Goal: Transaction & Acquisition: Book appointment/travel/reservation

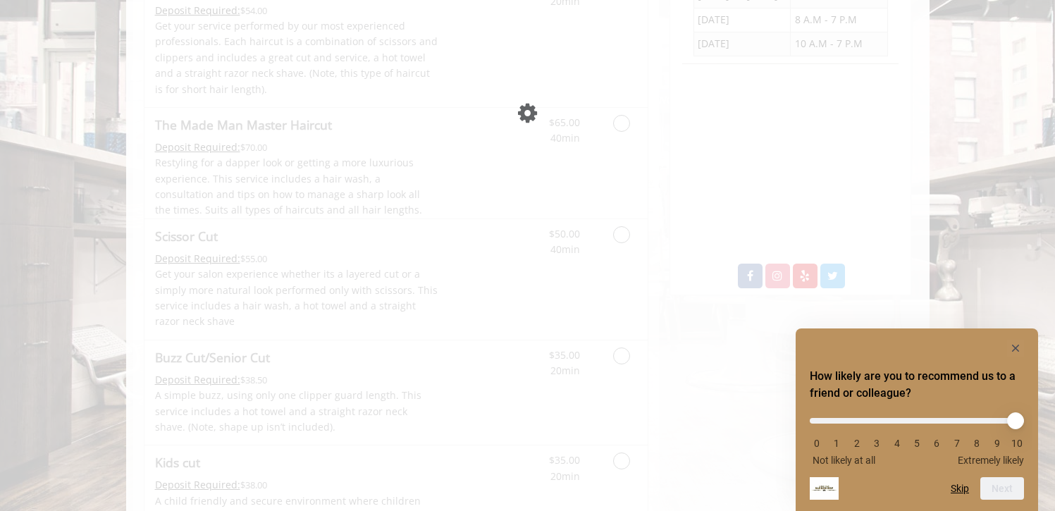
scroll to position [582, 0]
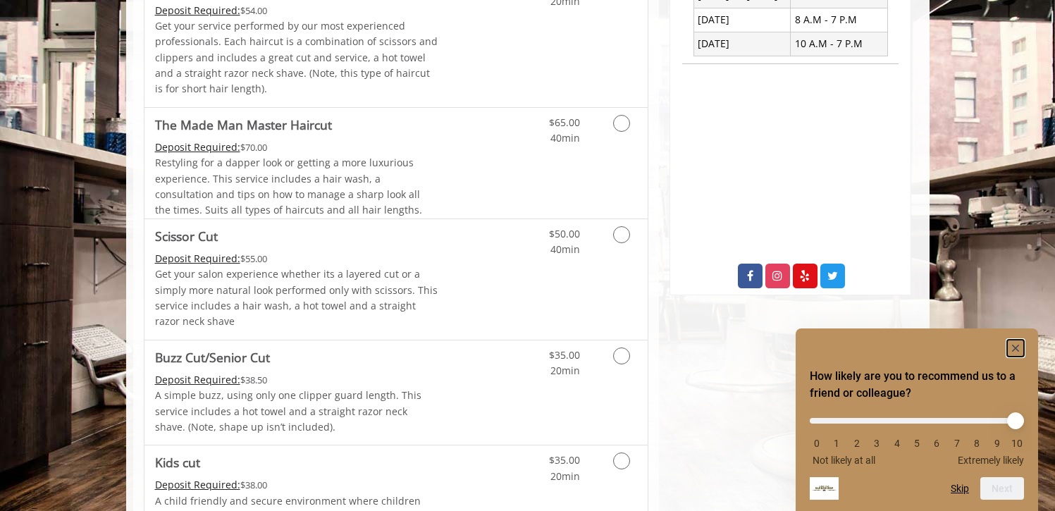
click at [1019, 346] on rect "Hide survey" at bounding box center [1015, 348] width 17 height 17
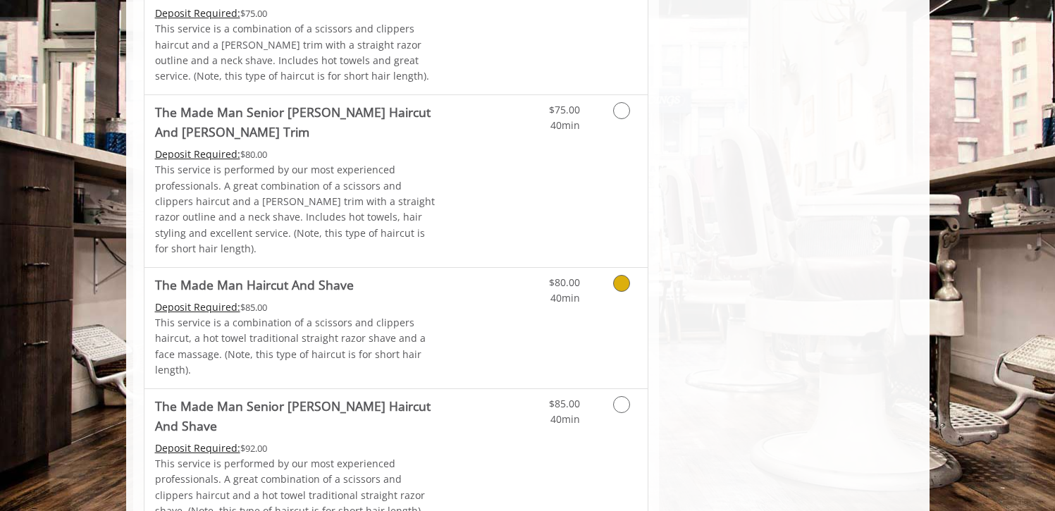
click at [496, 268] on link "Discounted Price" at bounding box center [480, 328] width 84 height 121
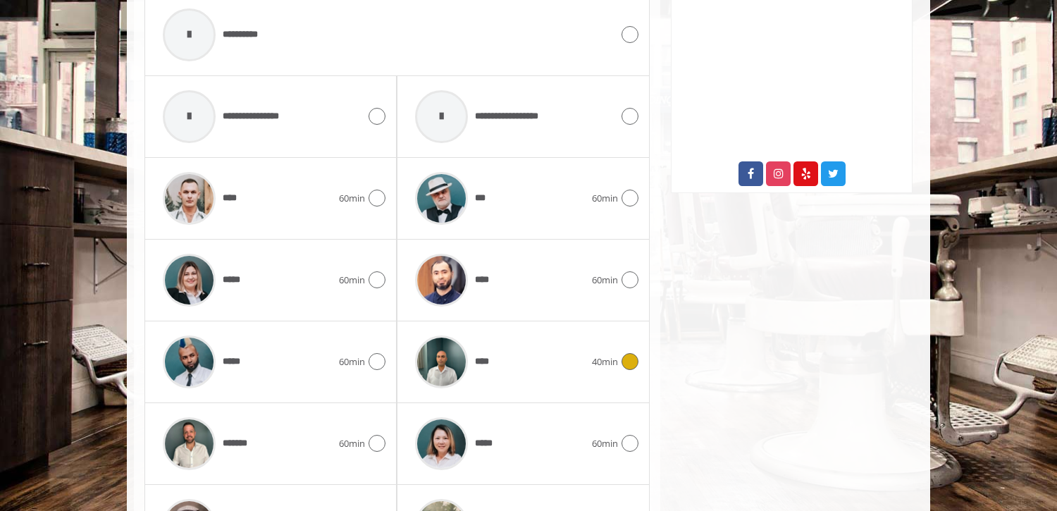
scroll to position [773, 0]
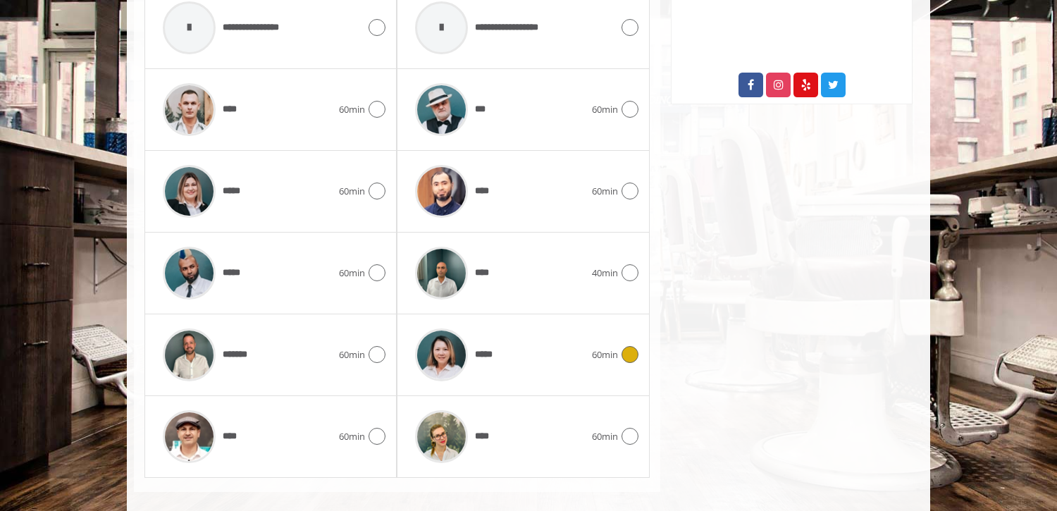
click at [457, 329] on img at bounding box center [441, 355] width 53 height 53
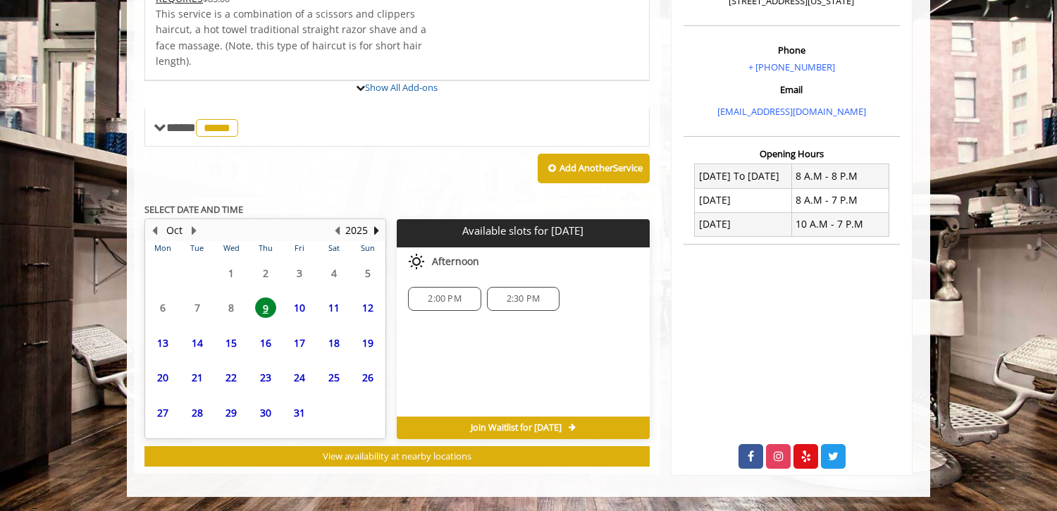
scroll to position [512, 0]
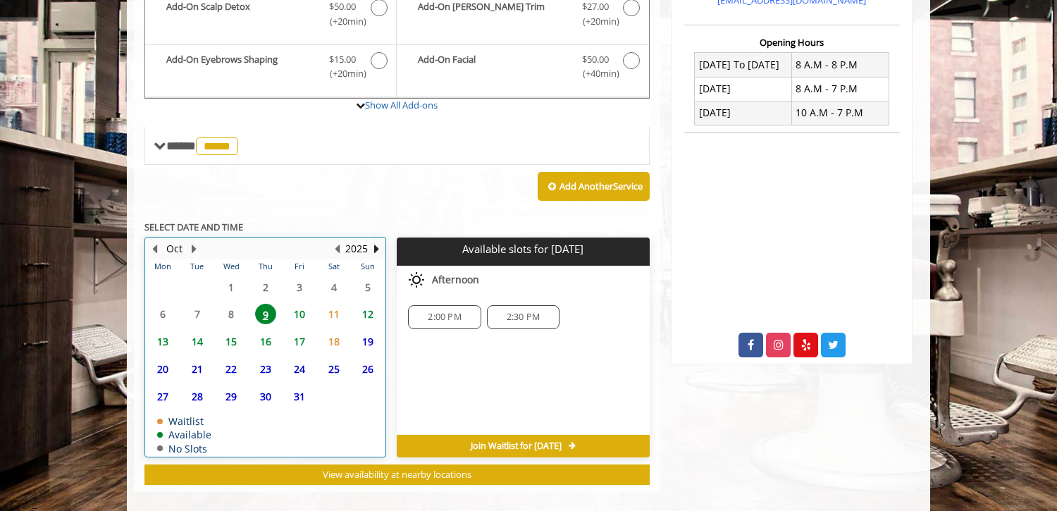
click at [235, 301] on table "Mon Tue Wed Thu Fri Sat Sun 29 30 1 2 3 4 5 6 7 8 9 10 11 12 13 14 15 16 17 18 …" at bounding box center [265, 357] width 239 height 197
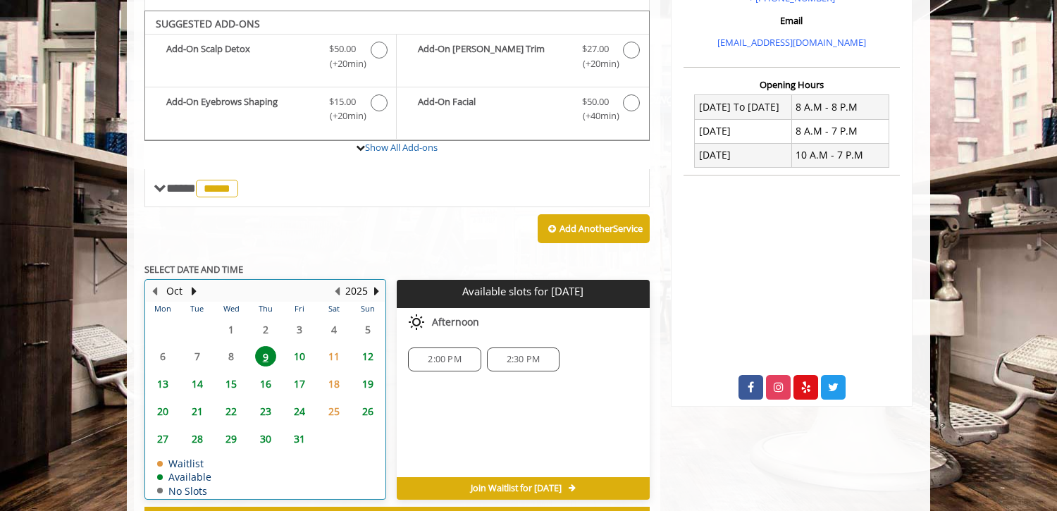
scroll to position [465, 0]
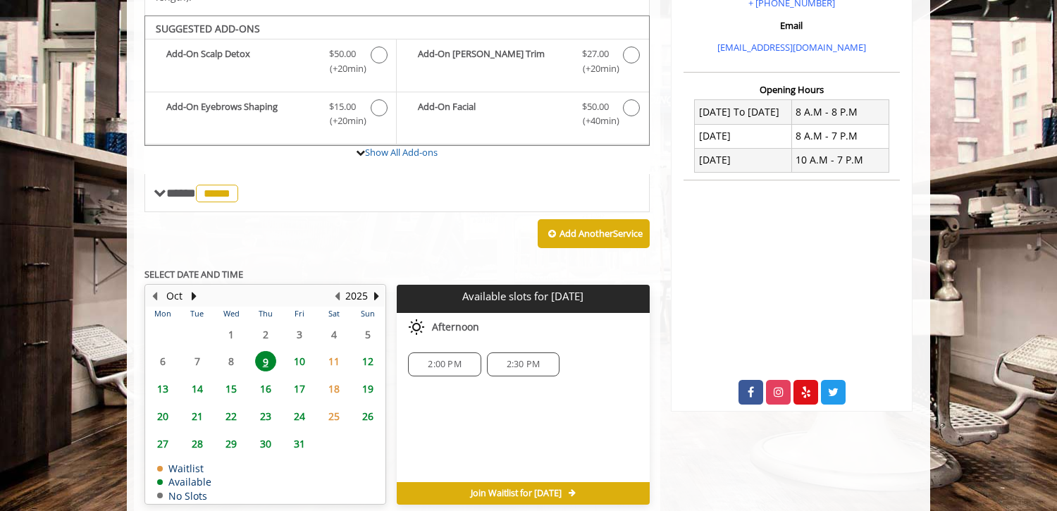
click at [265, 351] on span "9" at bounding box center [265, 361] width 21 height 20
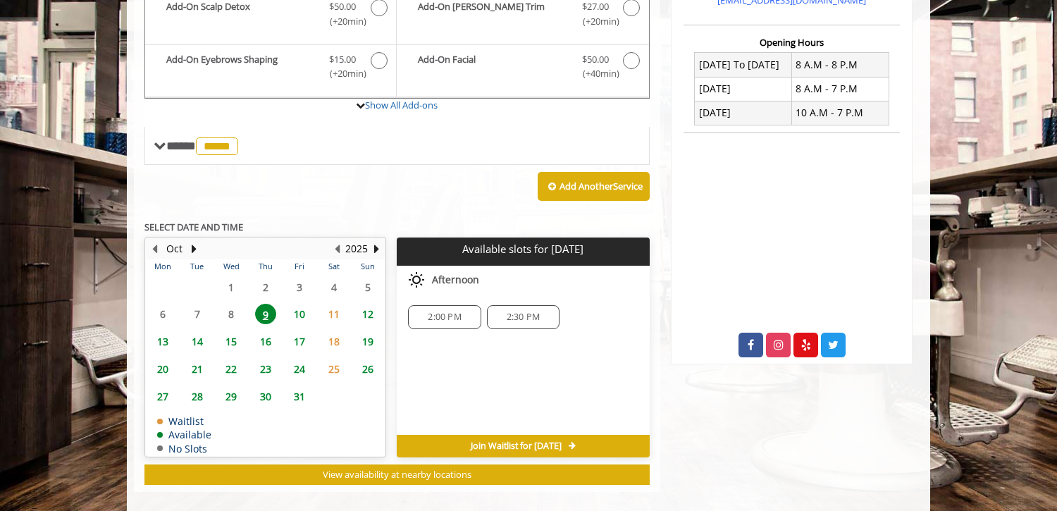
click at [301, 304] on span "10" at bounding box center [299, 314] width 21 height 20
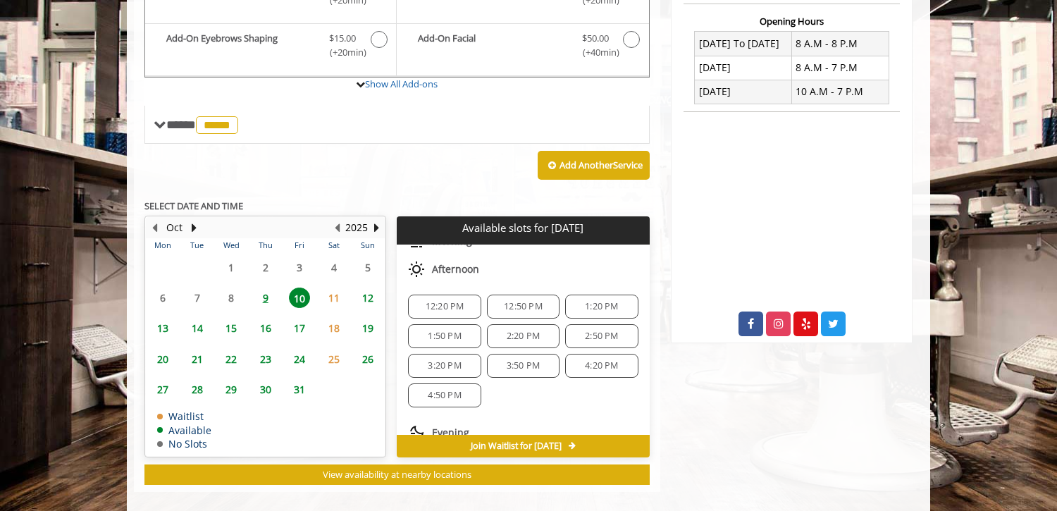
scroll to position [0, 0]
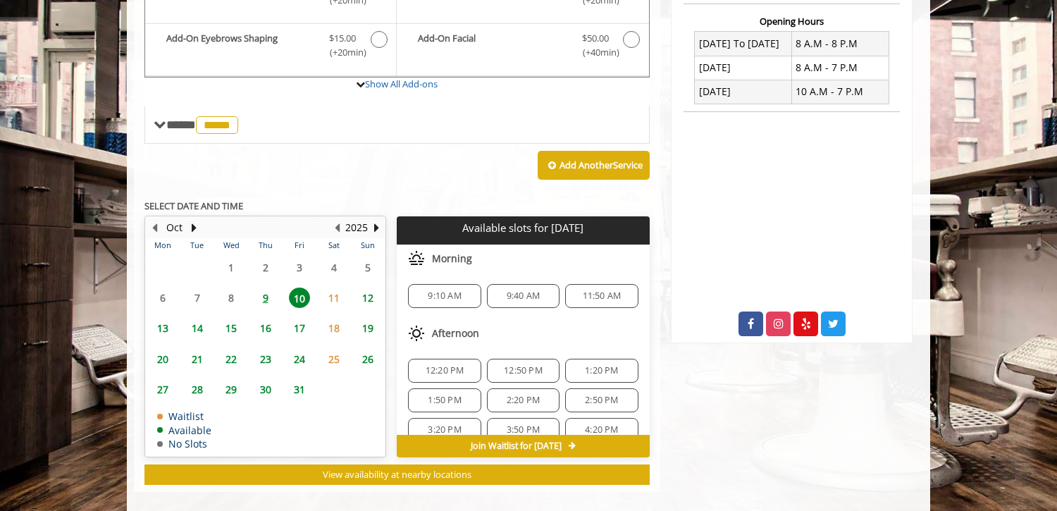
click at [267, 288] on span "9" at bounding box center [265, 298] width 21 height 20
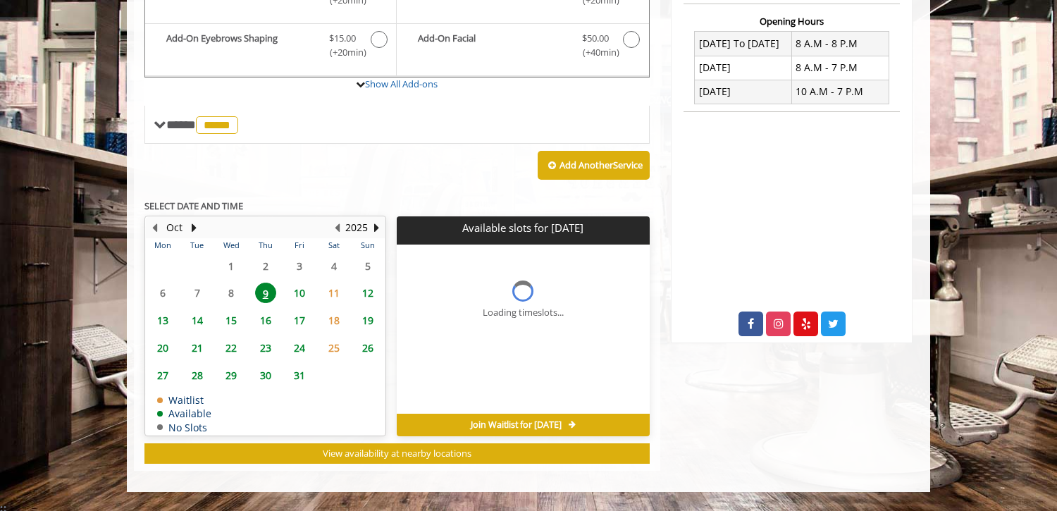
scroll to position [512, 0]
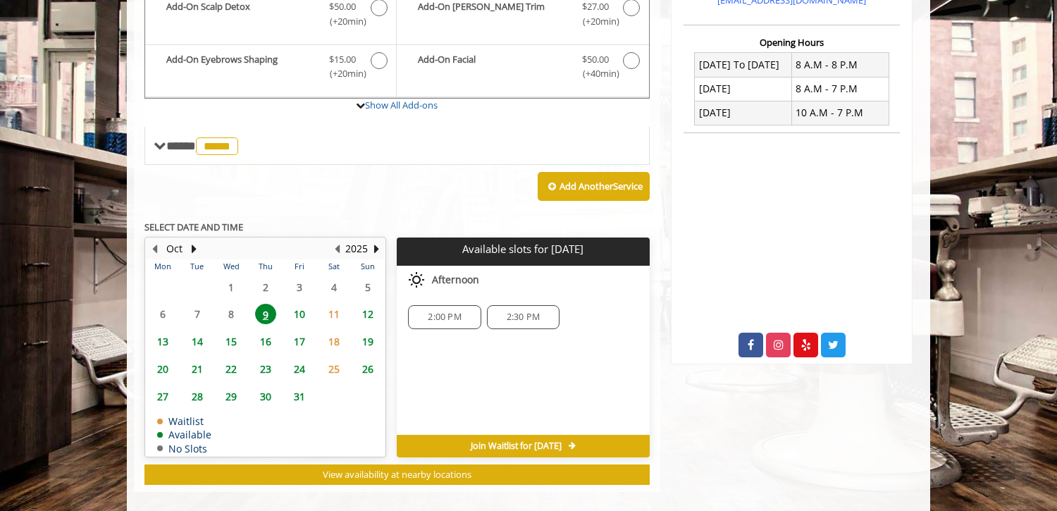
click at [301, 304] on span "10" at bounding box center [299, 314] width 21 height 20
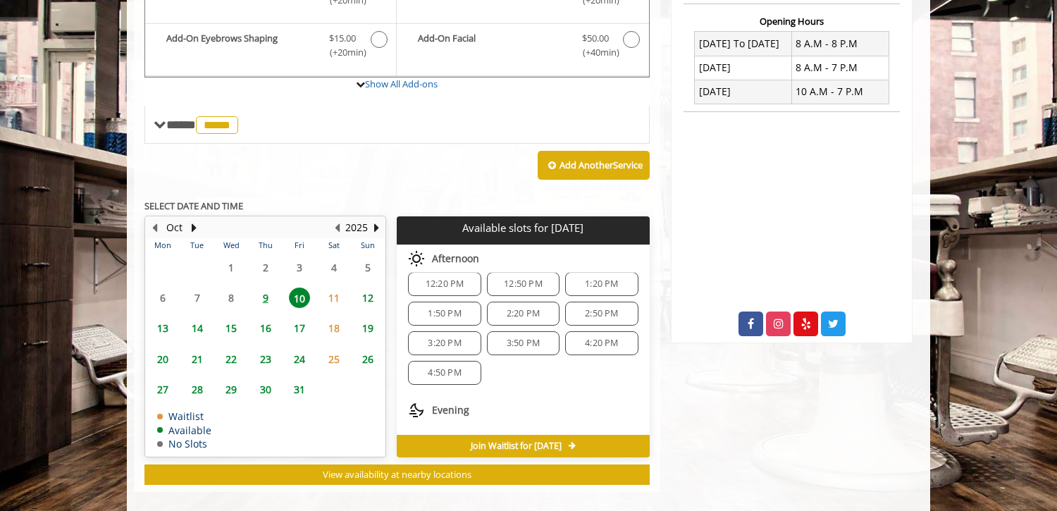
scroll to position [152, 0]
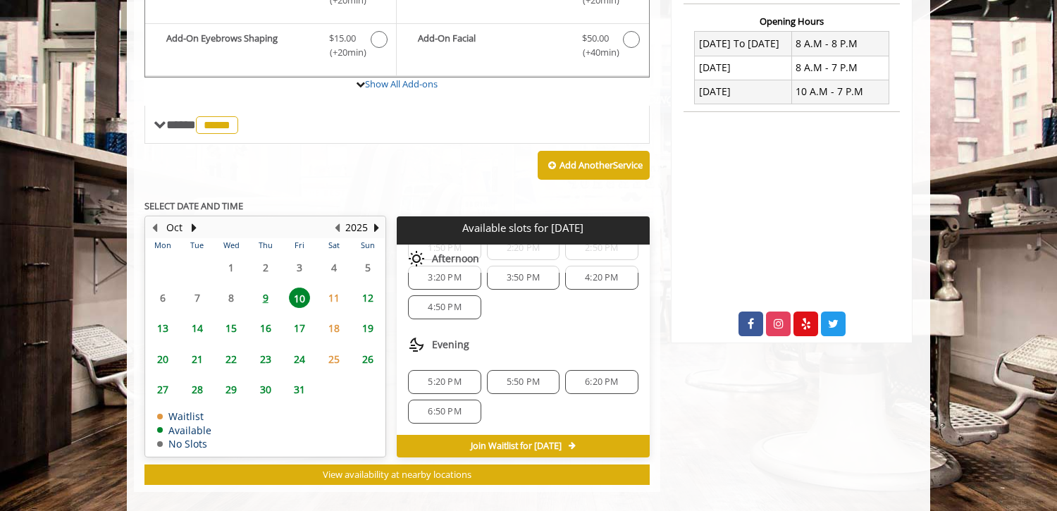
click at [266, 288] on span "9" at bounding box center [265, 298] width 21 height 20
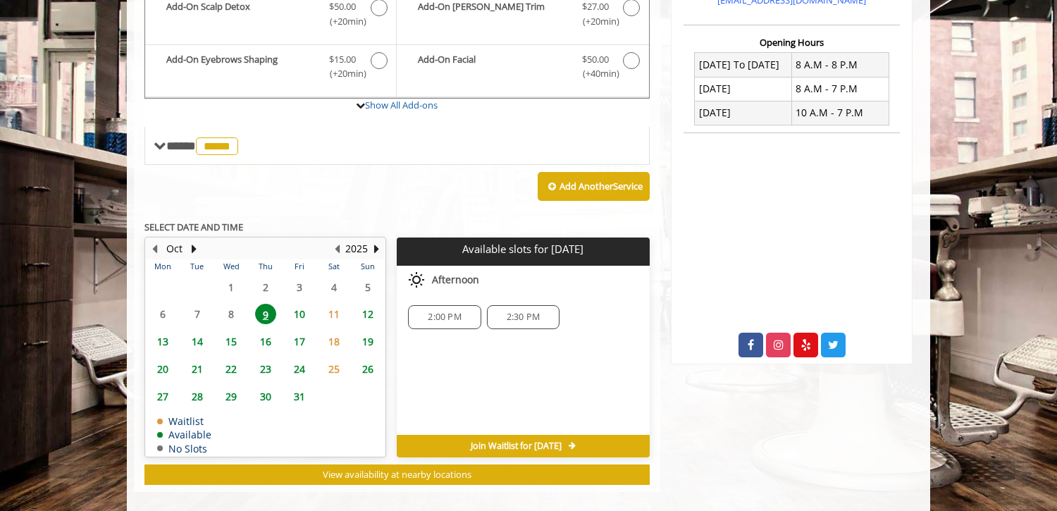
click at [307, 304] on span "10" at bounding box center [299, 314] width 21 height 20
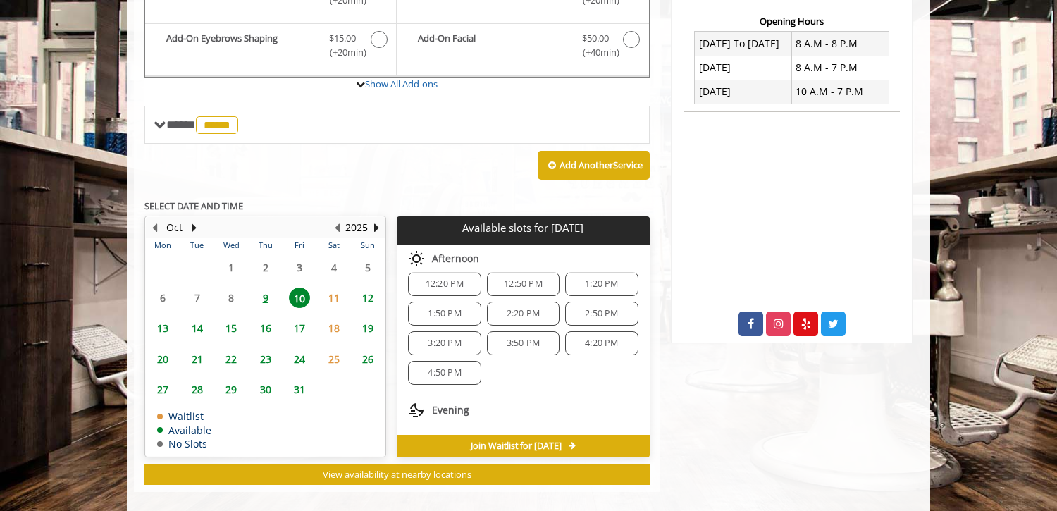
scroll to position [152, 0]
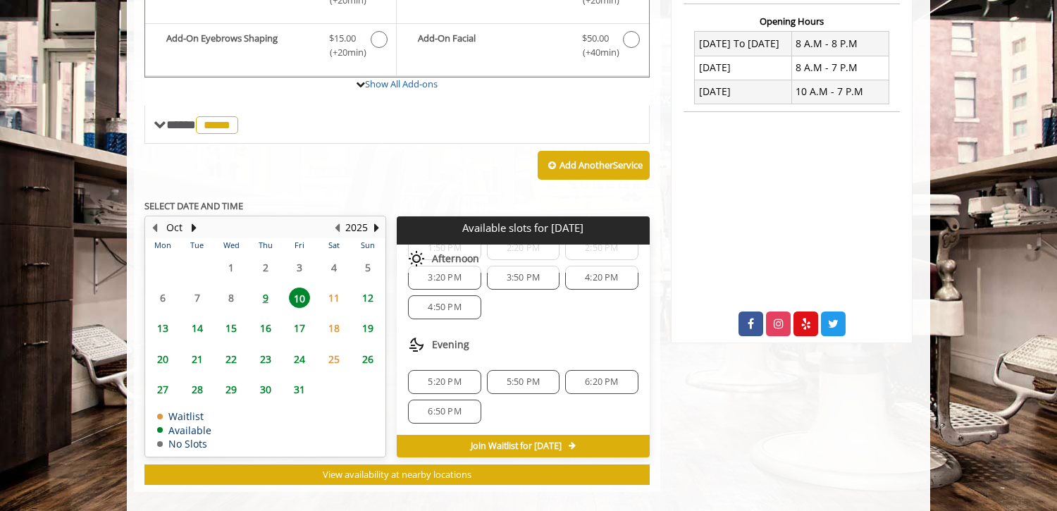
click at [268, 288] on span "9" at bounding box center [265, 298] width 21 height 20
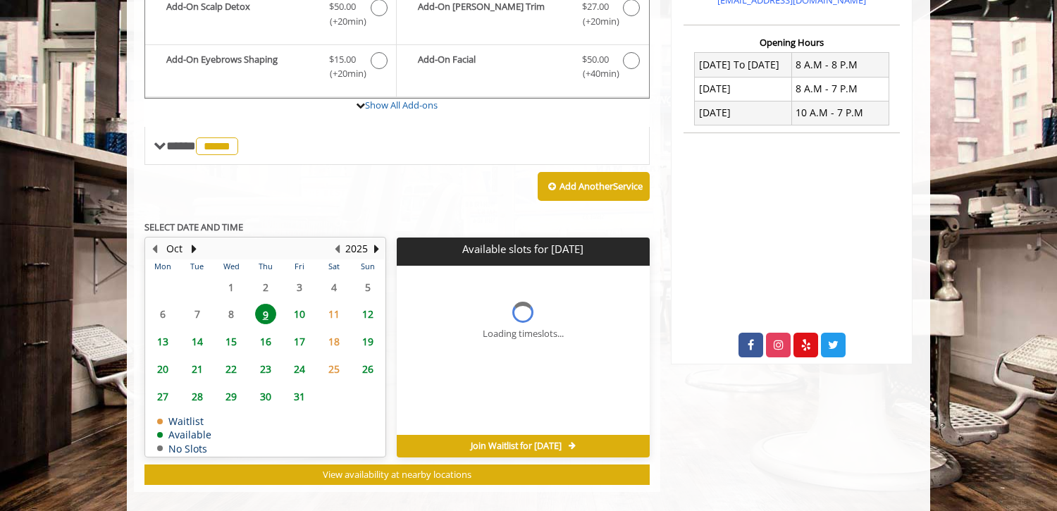
scroll to position [0, 0]
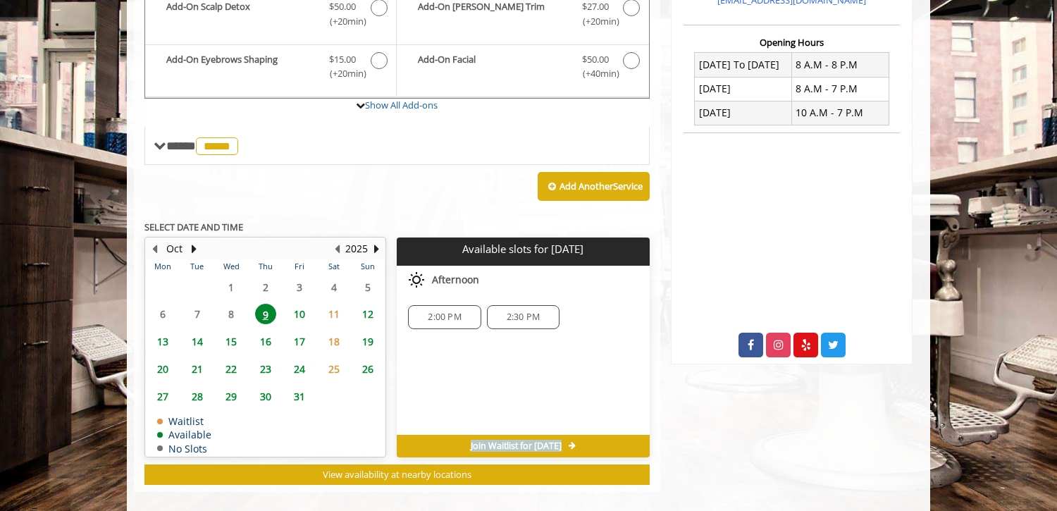
drag, startPoint x: 594, startPoint y: 431, endPoint x: 435, endPoint y: 425, distance: 158.7
click at [435, 435] on div "Join Waitlist for [DATE]" at bounding box center [523, 446] width 252 height 23
drag, startPoint x: 593, startPoint y: 429, endPoint x: 609, endPoint y: 431, distance: 16.5
click at [609, 435] on div "Join Waitlist for [DATE]" at bounding box center [523, 446] width 252 height 23
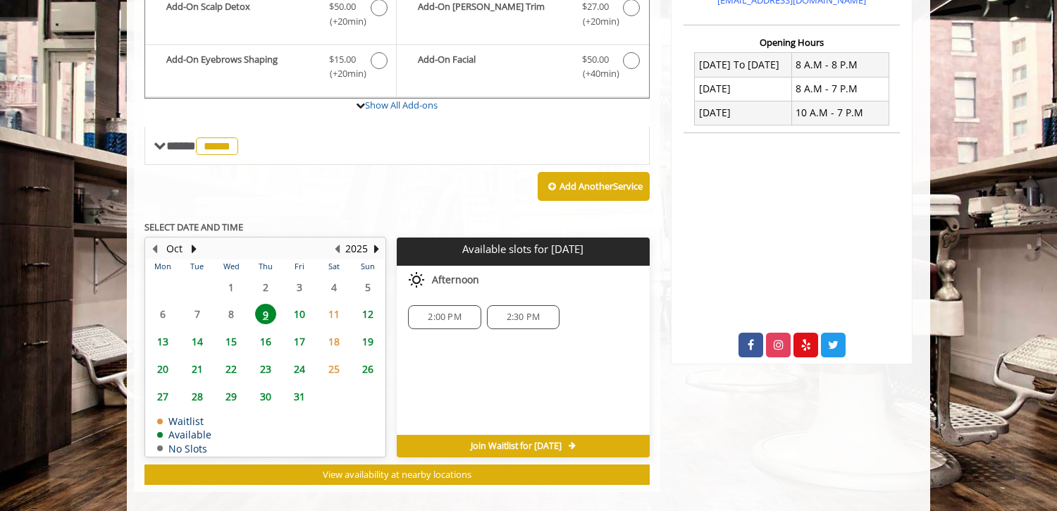
click at [674, 409] on div "[GEOGRAPHIC_DATA][STREET_ADDRESS][US_STATE] Phone + [PHONE_NUMBER] Email [EMAIL…" at bounding box center [792, 71] width 263 height 842
click at [235, 305] on table "Mon Tue Wed Thu Fri Sat Sun 29 30 1 2 3 4 5 6 7 8 9 10 11 12 13 14 15 16 17 18 …" at bounding box center [265, 357] width 239 height 197
click at [231, 304] on table "Mon Tue Wed Thu Fri Sat Sun 29 30 1 2 3 4 5 6 7 8 9 10 11 12 13 14 15 16 17 18 …" at bounding box center [265, 357] width 239 height 197
click at [231, 303] on table "Mon Tue Wed Thu Fri Sat Sun 29 30 1 2 3 4 5 6 7 8 9 10 11 12 13 14 15 16 17 18 …" at bounding box center [265, 357] width 239 height 197
click at [261, 304] on span "9" at bounding box center [265, 314] width 21 height 20
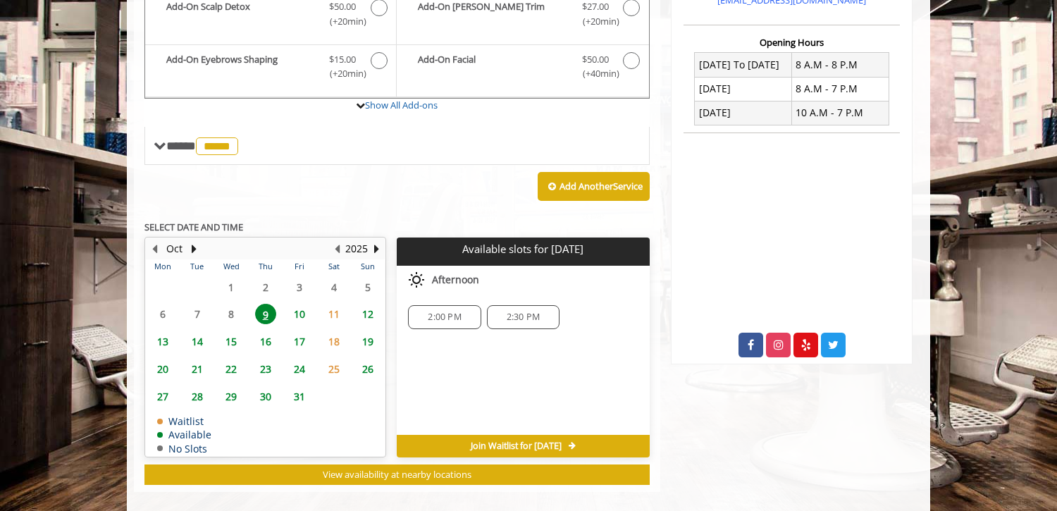
click at [260, 304] on span "9" at bounding box center [265, 314] width 21 height 20
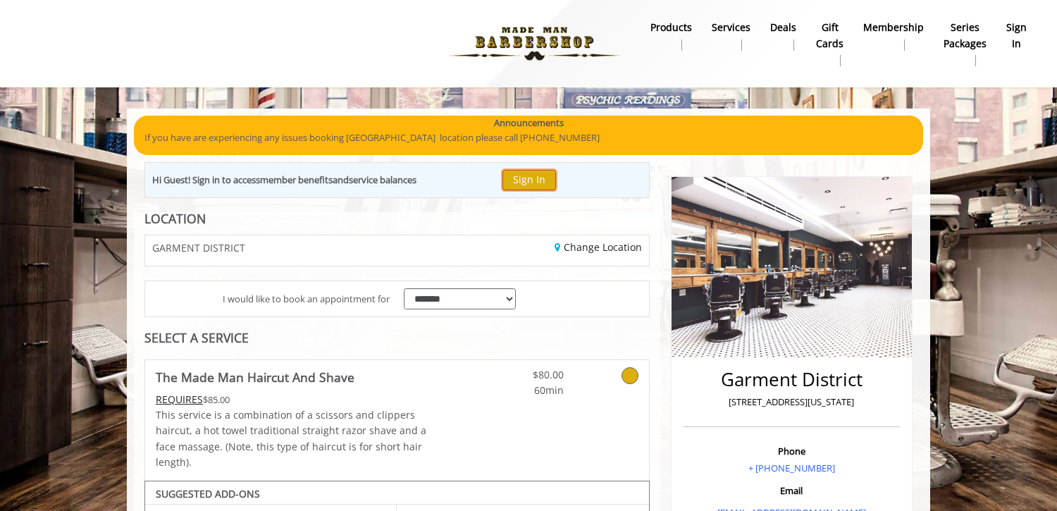
click at [518, 178] on button "Sign In" at bounding box center [530, 180] width 54 height 20
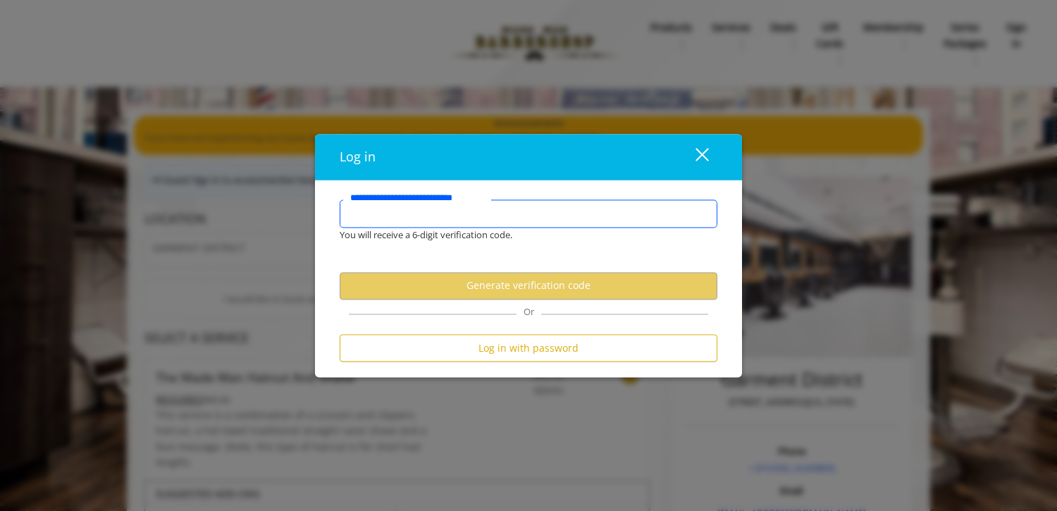
click at [472, 215] on input "**********" at bounding box center [529, 214] width 378 height 28
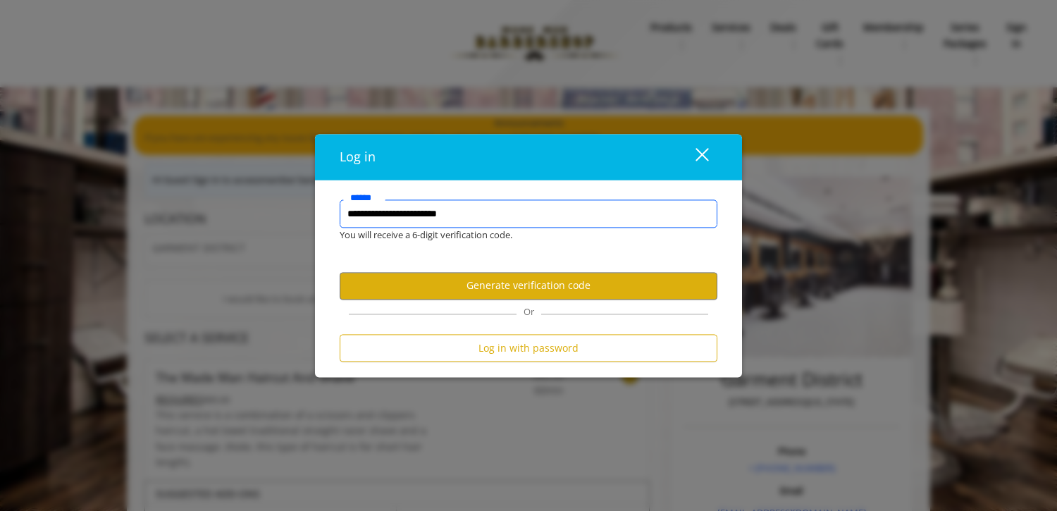
type input "**********"
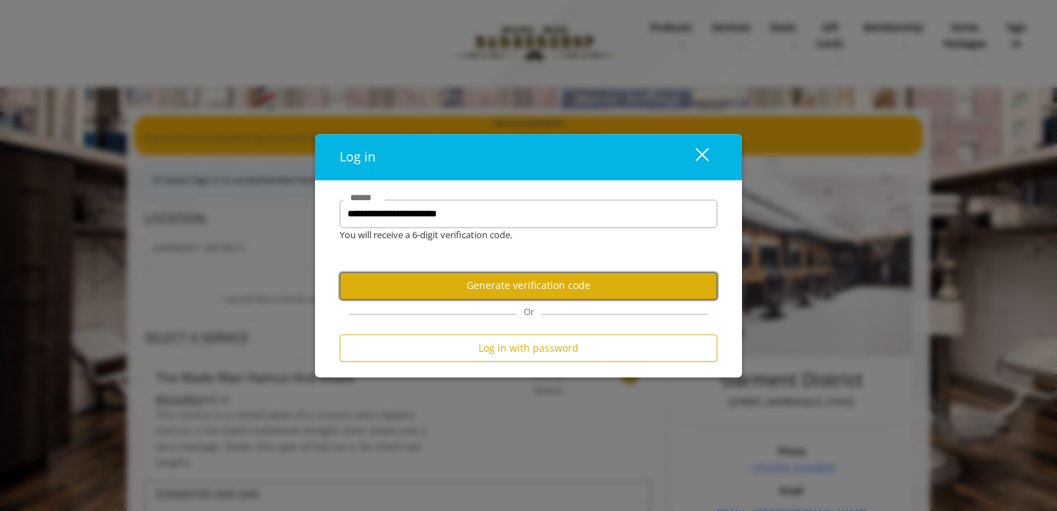
click at [524, 277] on button "Generate verification code" at bounding box center [529, 285] width 378 height 27
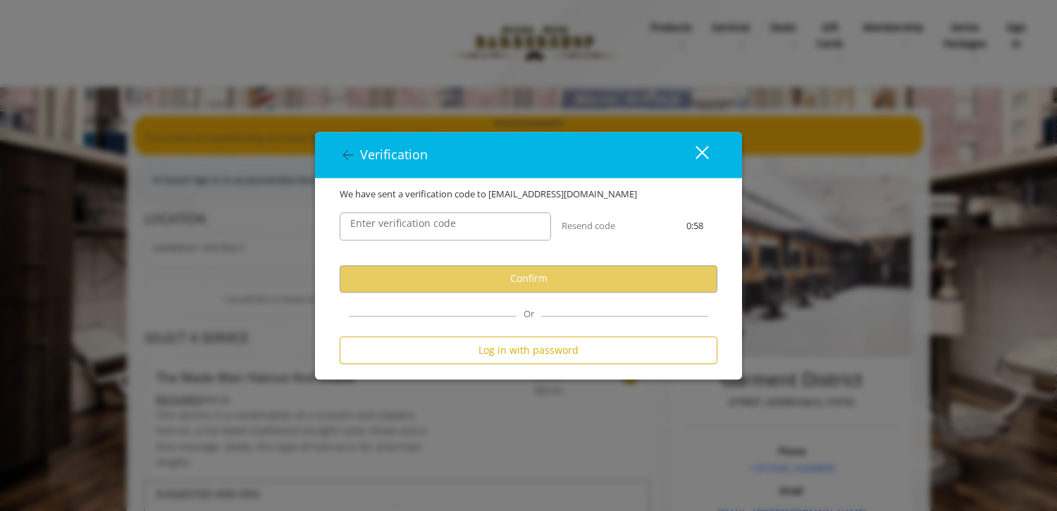
click at [460, 221] on label "Enter verification code" at bounding box center [403, 224] width 120 height 16
click at [460, 221] on input "Enter verification code" at bounding box center [445, 226] width 211 height 28
paste input "**********"
type input "**********"
paste input "******"
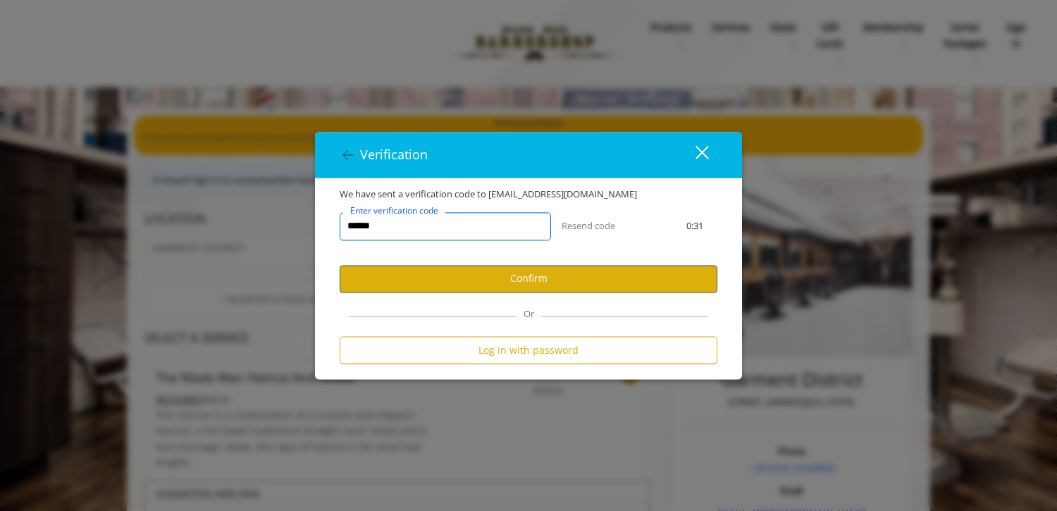
type input "******"
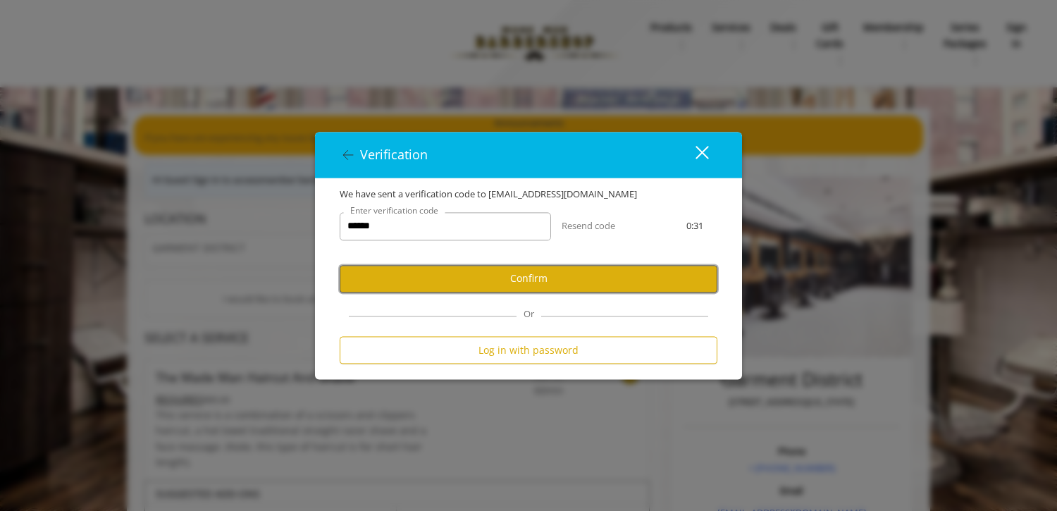
click at [493, 271] on button "Confirm" at bounding box center [529, 278] width 378 height 27
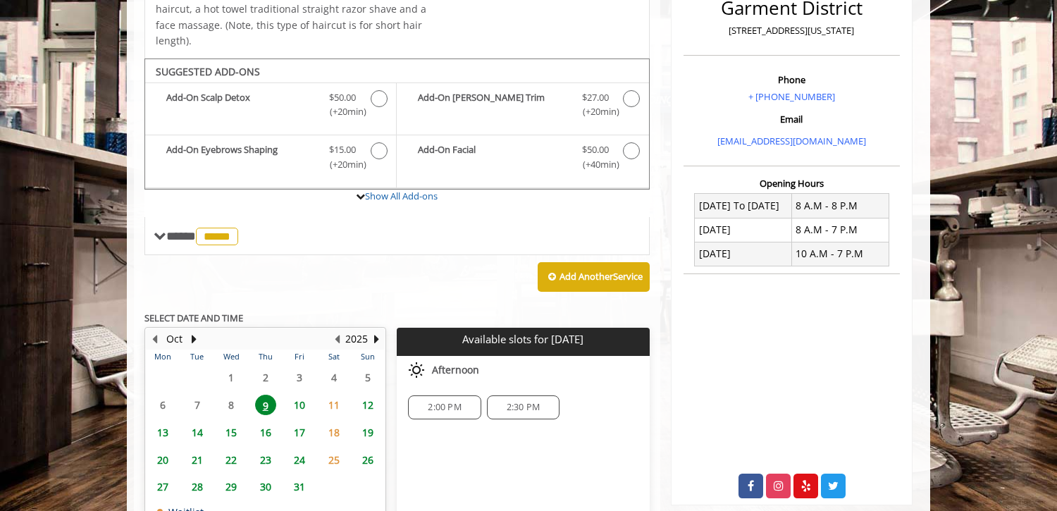
scroll to position [462, 0]
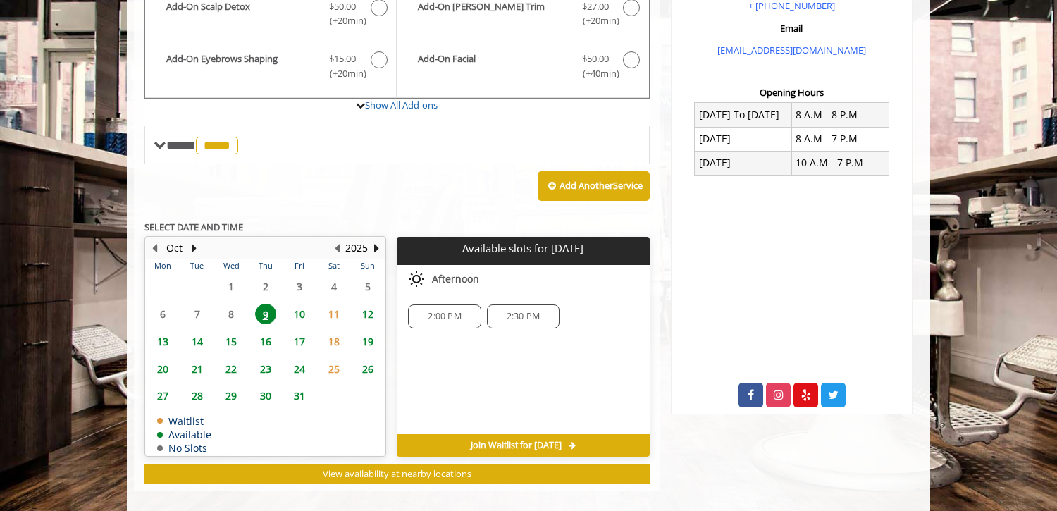
click at [302, 304] on span "10" at bounding box center [299, 314] width 21 height 20
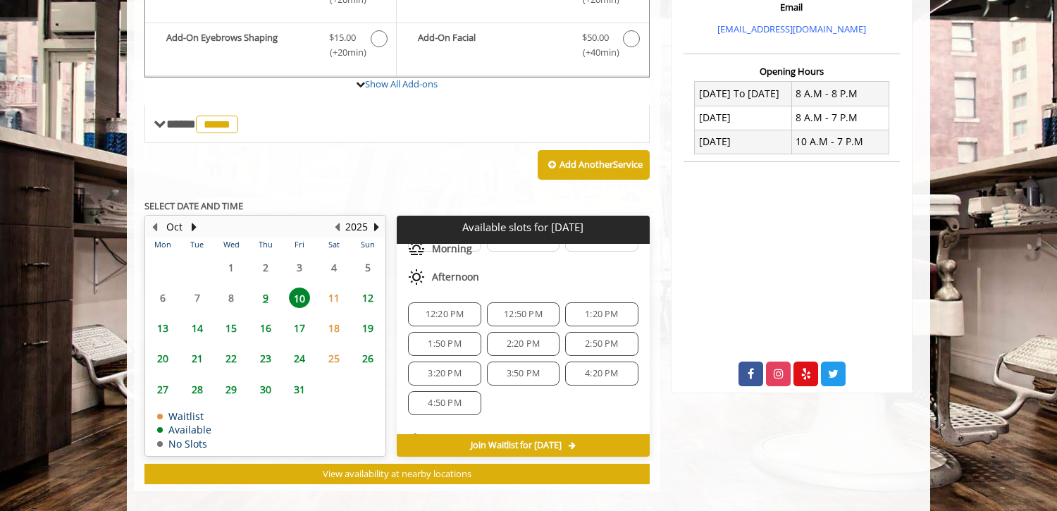
scroll to position [152, 0]
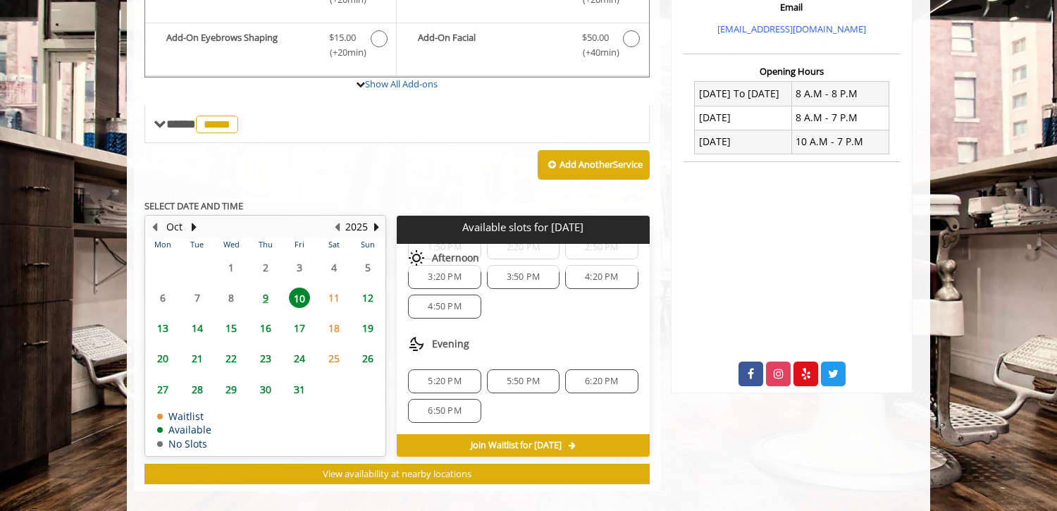
click at [272, 288] on span "9" at bounding box center [265, 298] width 21 height 20
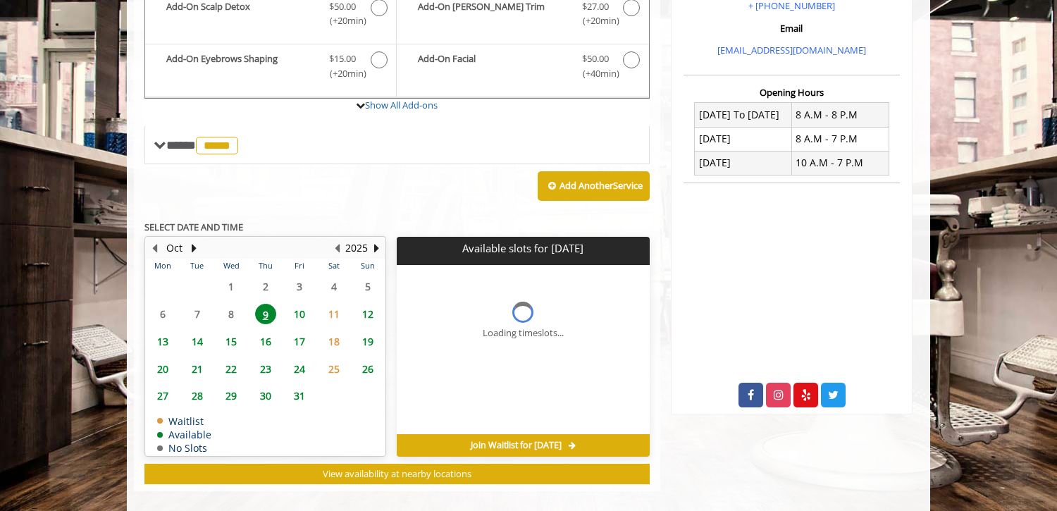
scroll to position [0, 0]
click at [300, 304] on span "10" at bounding box center [299, 314] width 21 height 20
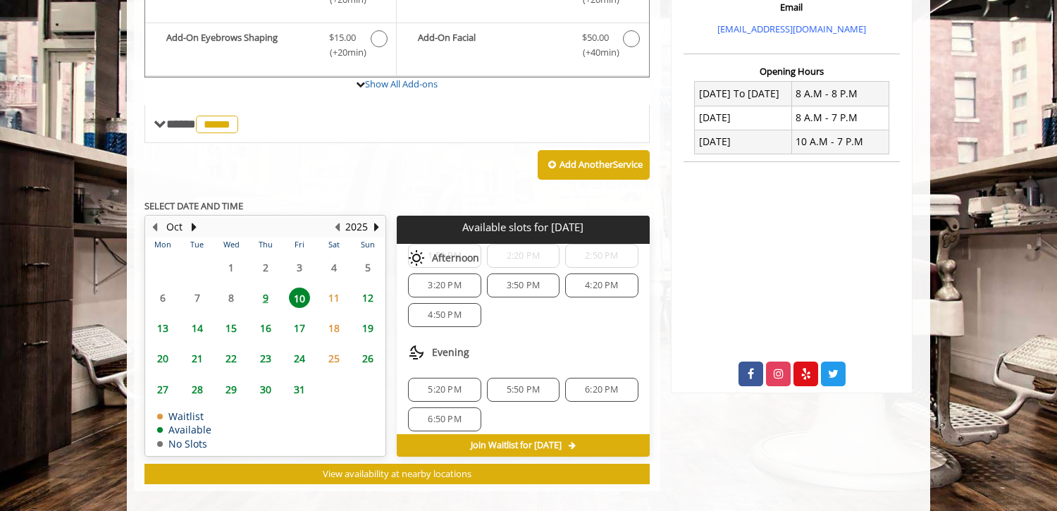
scroll to position [152, 0]
click at [264, 288] on span "9" at bounding box center [265, 298] width 21 height 20
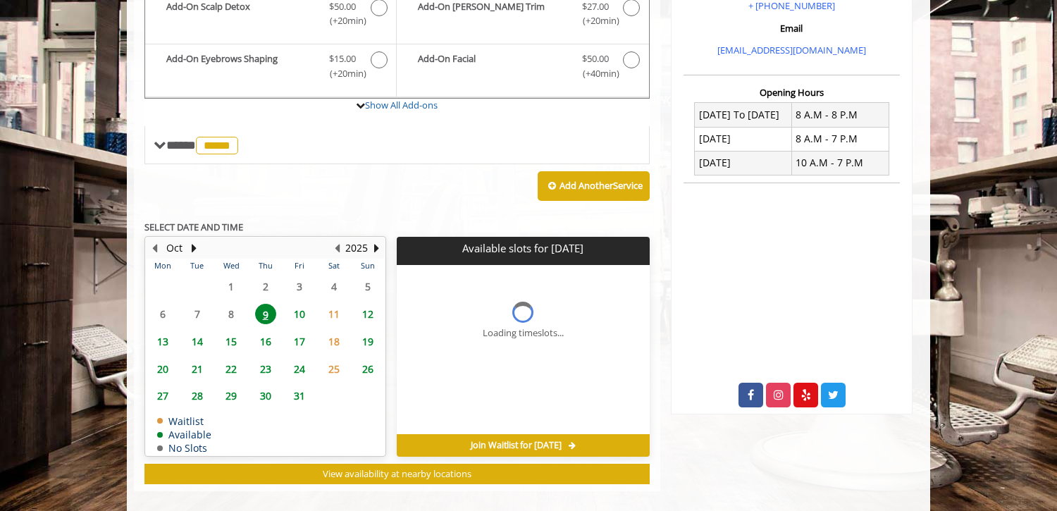
scroll to position [0, 0]
click at [300, 304] on span "10" at bounding box center [299, 314] width 21 height 20
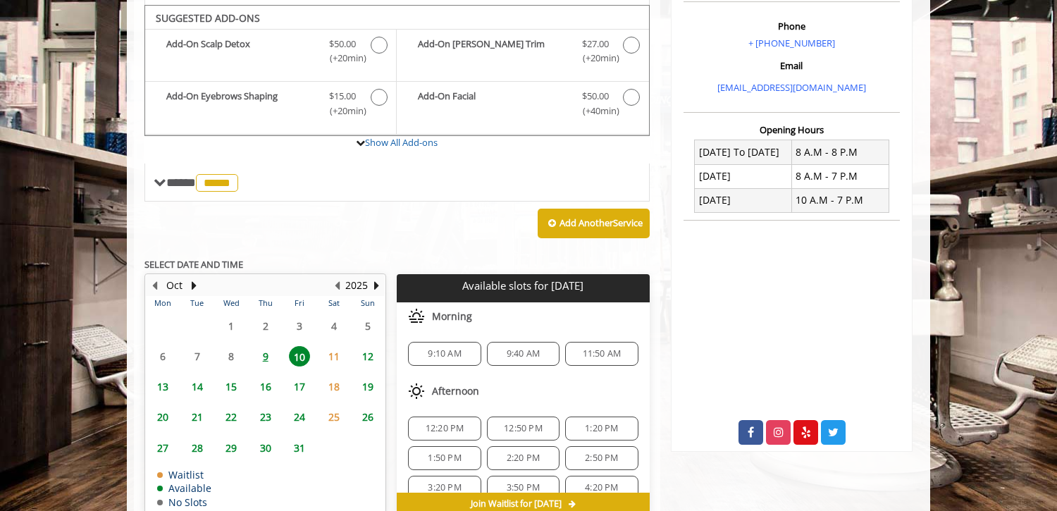
scroll to position [484, 0]
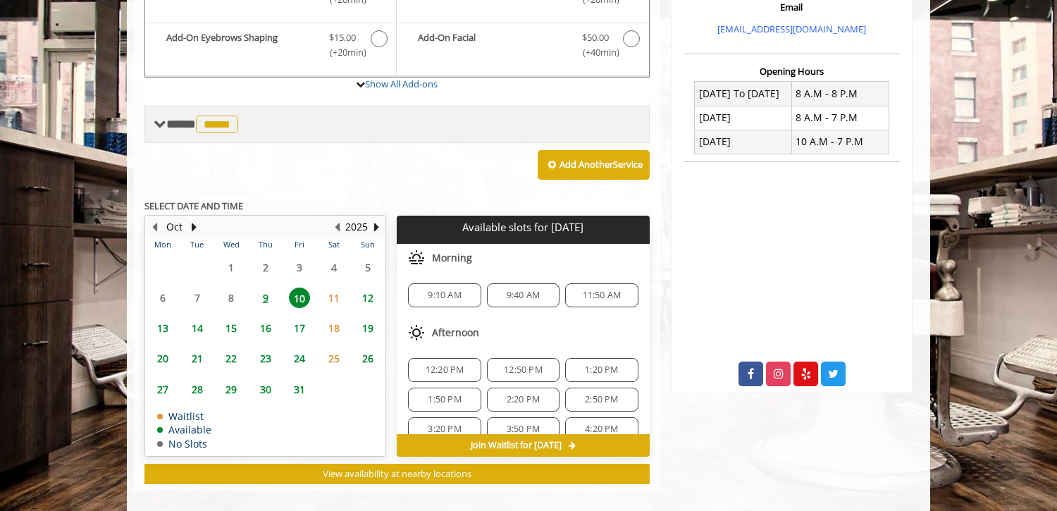
click at [159, 118] on span at bounding box center [160, 124] width 13 height 13
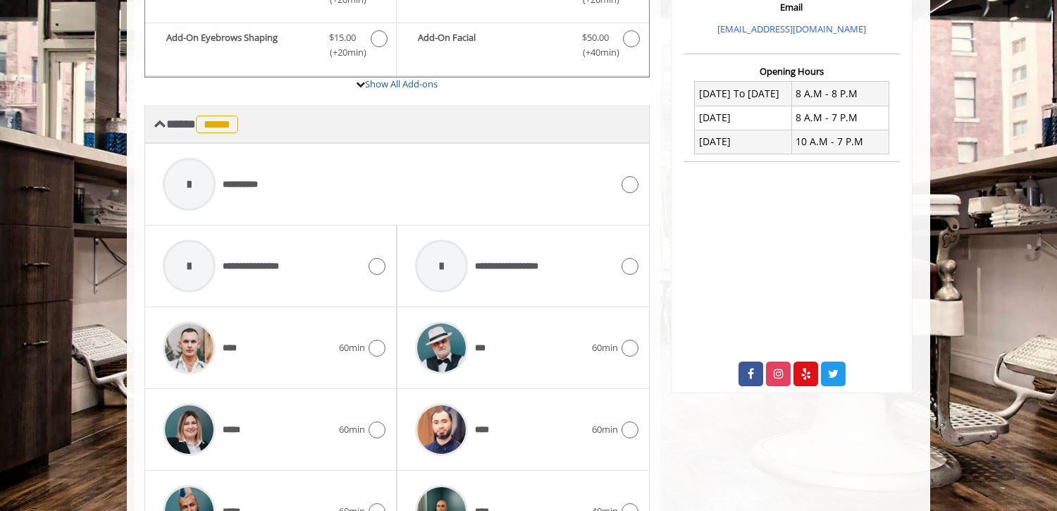
click at [159, 118] on span at bounding box center [160, 124] width 13 height 13
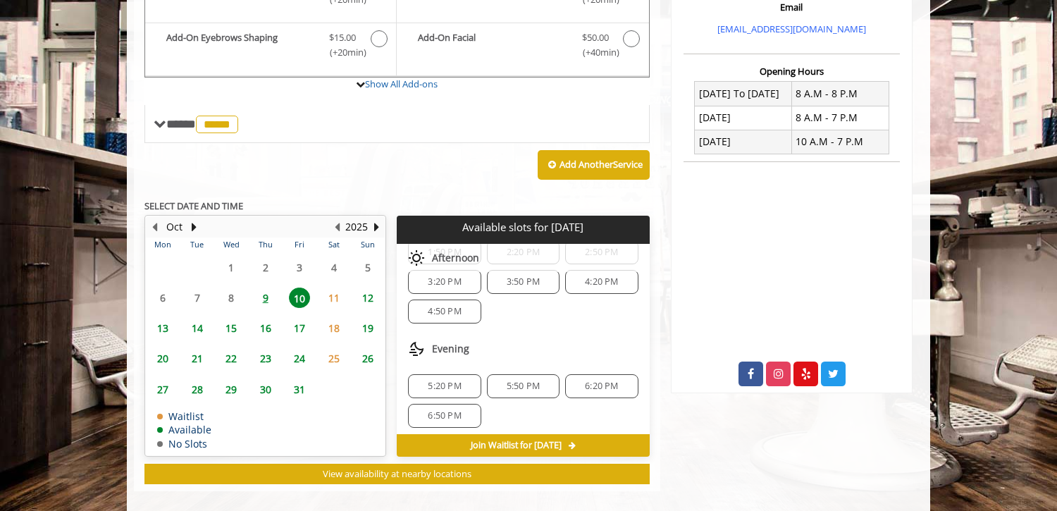
scroll to position [152, 0]
click at [302, 288] on span "10" at bounding box center [299, 298] width 21 height 20
click at [269, 288] on span "9" at bounding box center [265, 298] width 21 height 20
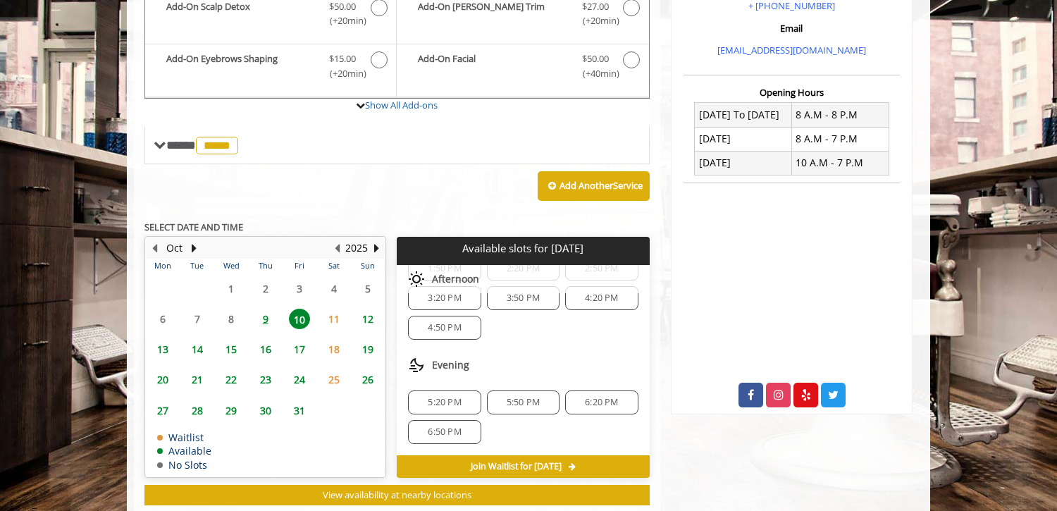
scroll to position [0, 0]
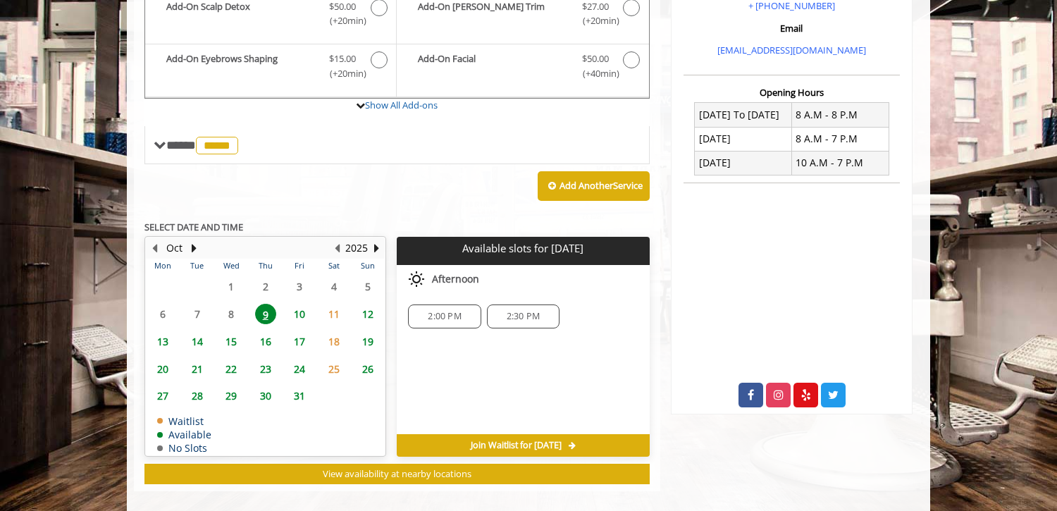
click at [295, 304] on span "10" at bounding box center [299, 314] width 21 height 20
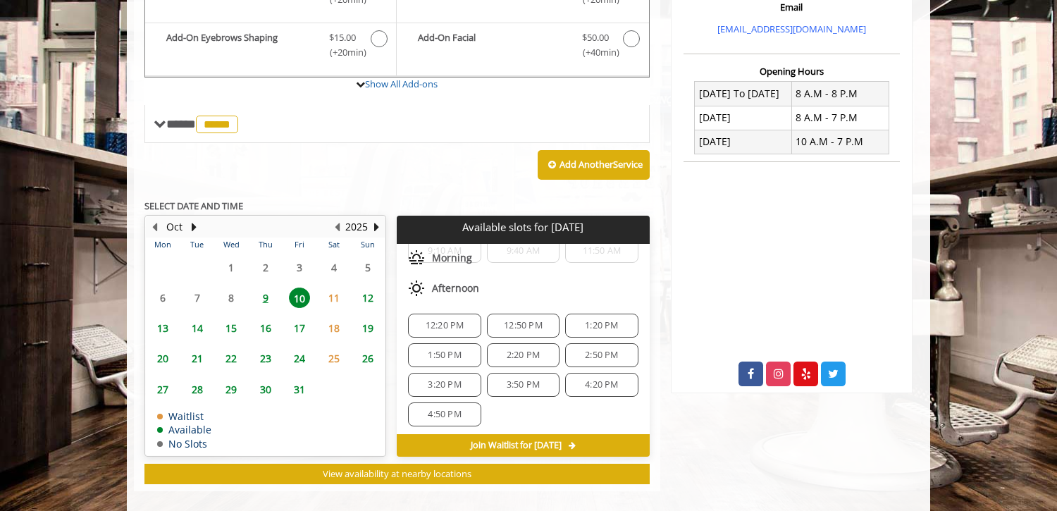
scroll to position [152, 0]
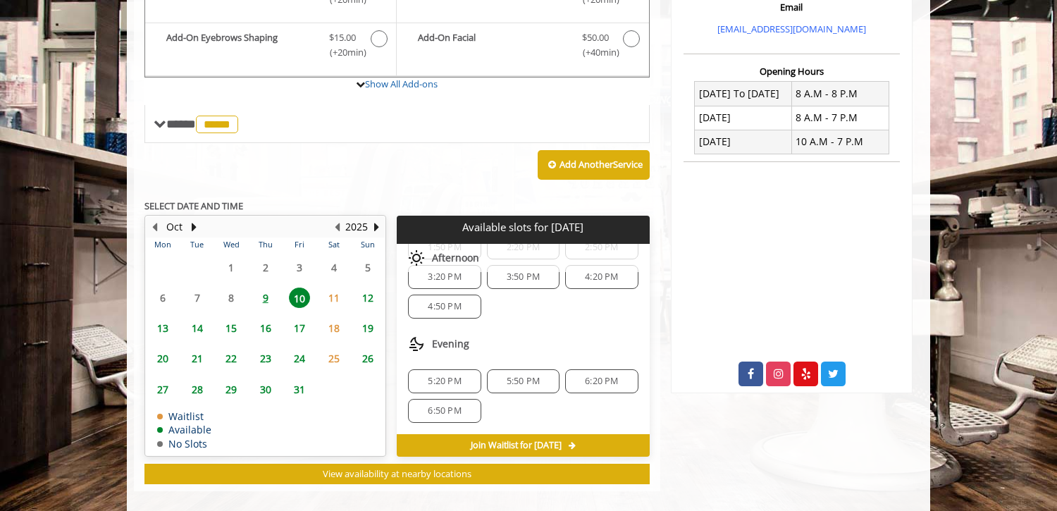
click at [461, 376] on span "5:20 PM" at bounding box center [445, 381] width 60 height 11
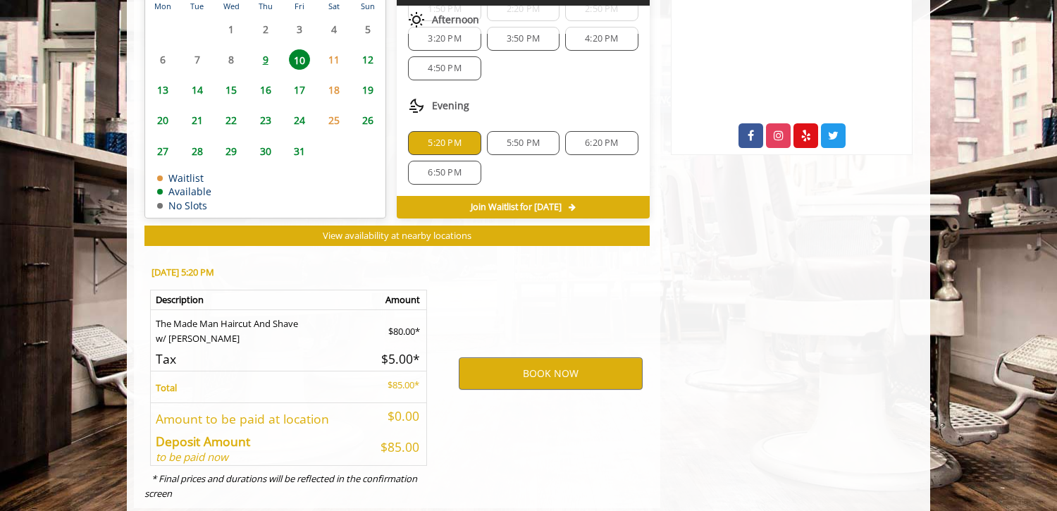
scroll to position [738, 0]
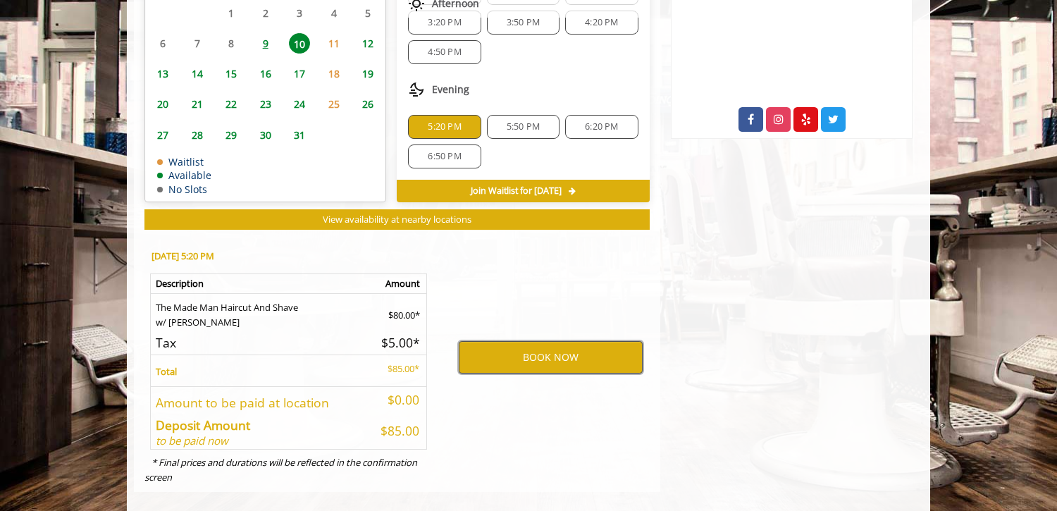
click at [504, 353] on button "BOOK NOW" at bounding box center [551, 357] width 184 height 32
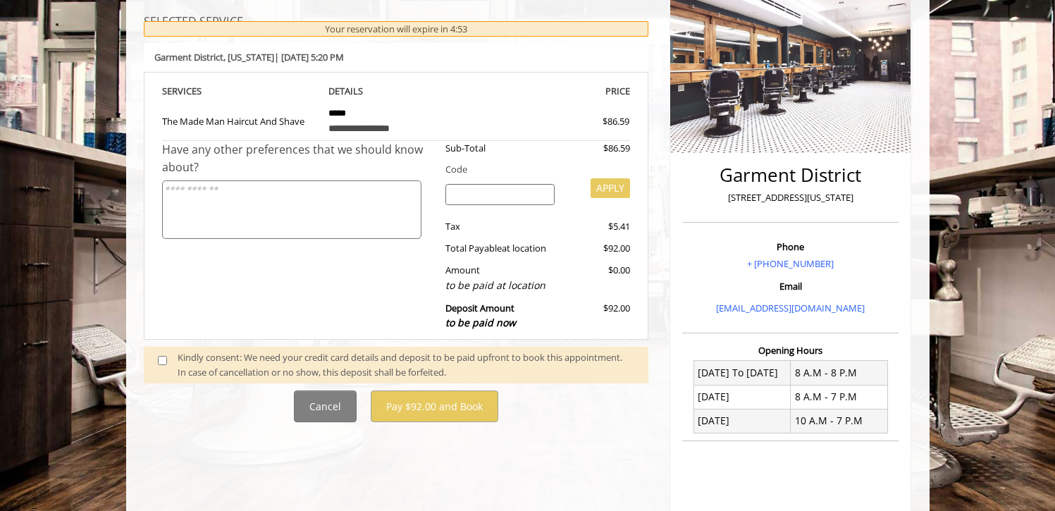
scroll to position [297, 0]
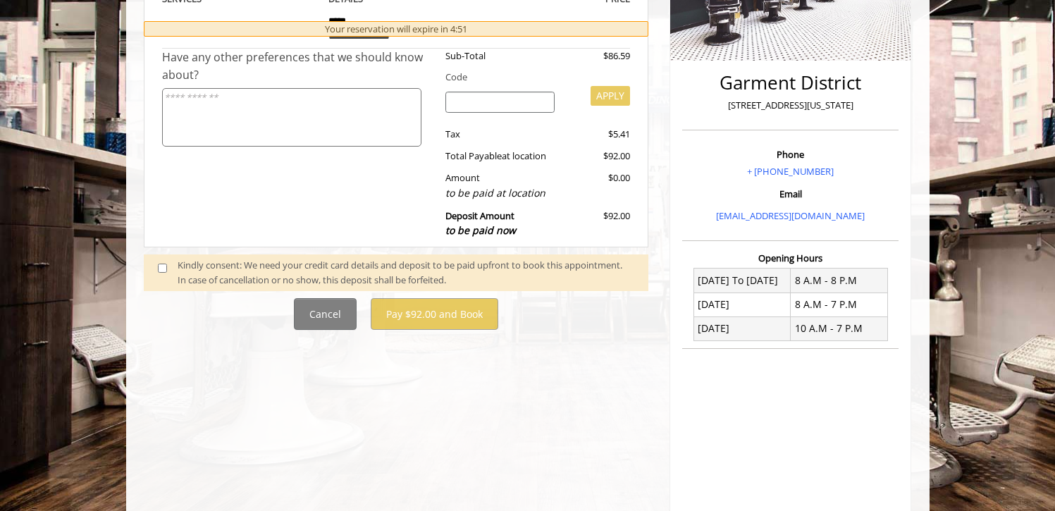
click at [161, 273] on span at bounding box center [168, 273] width 42 height 30
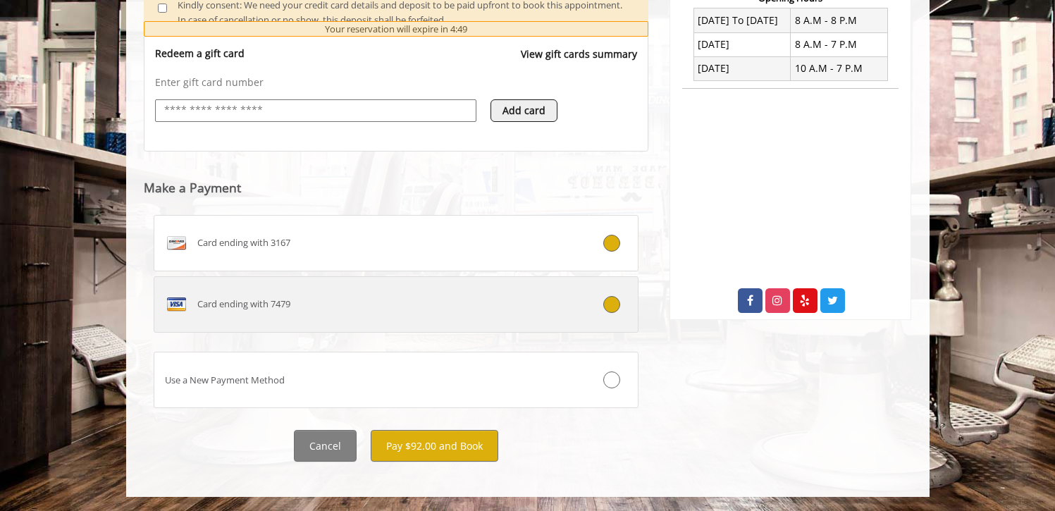
click at [449, 299] on div "Card ending with 7479" at bounding box center [355, 304] width 403 height 23
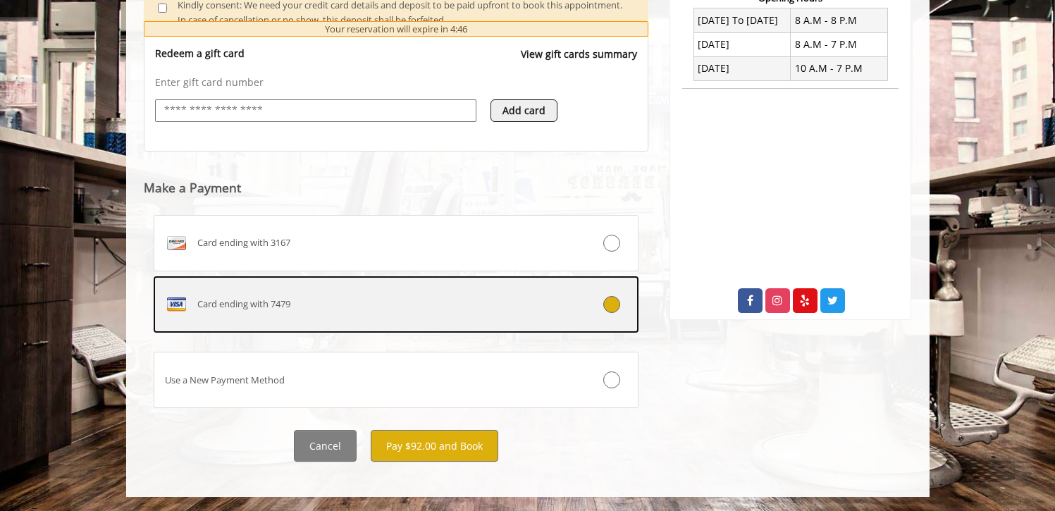
scroll to position [0, 0]
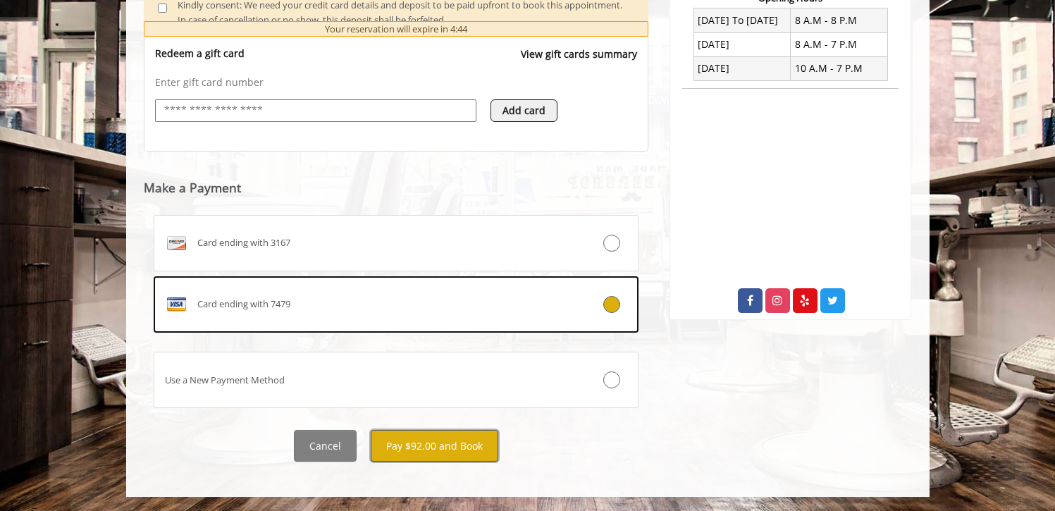
click at [397, 435] on button "Pay $92.00 and Book" at bounding box center [435, 446] width 128 height 32
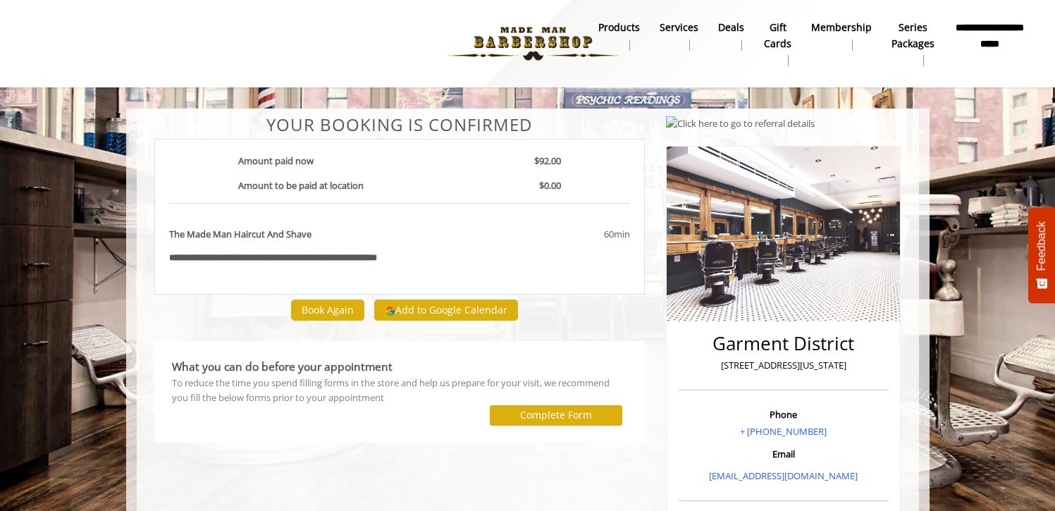
click at [964, 37] on b "**********" at bounding box center [989, 36] width 70 height 32
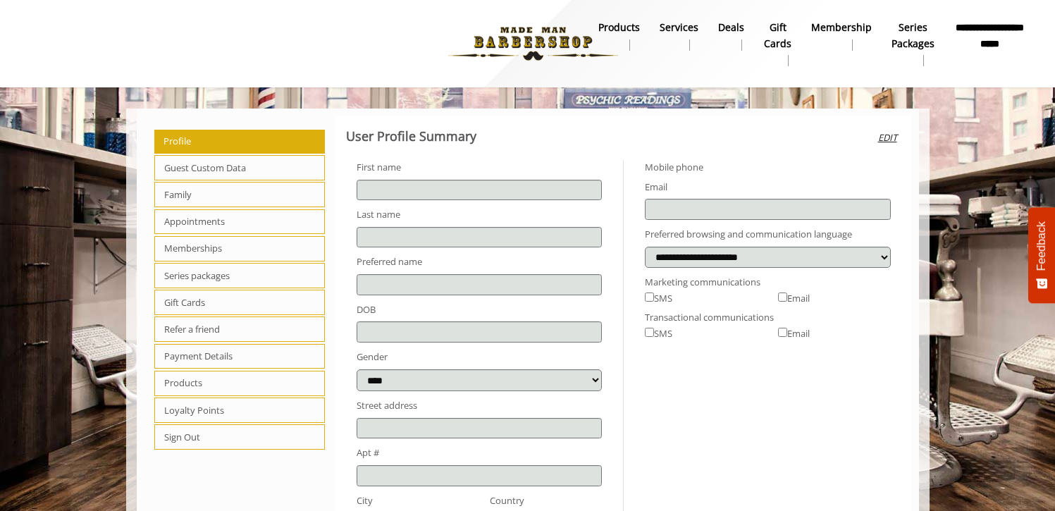
type input "**********"
select select
select select "***"
type input "**********"
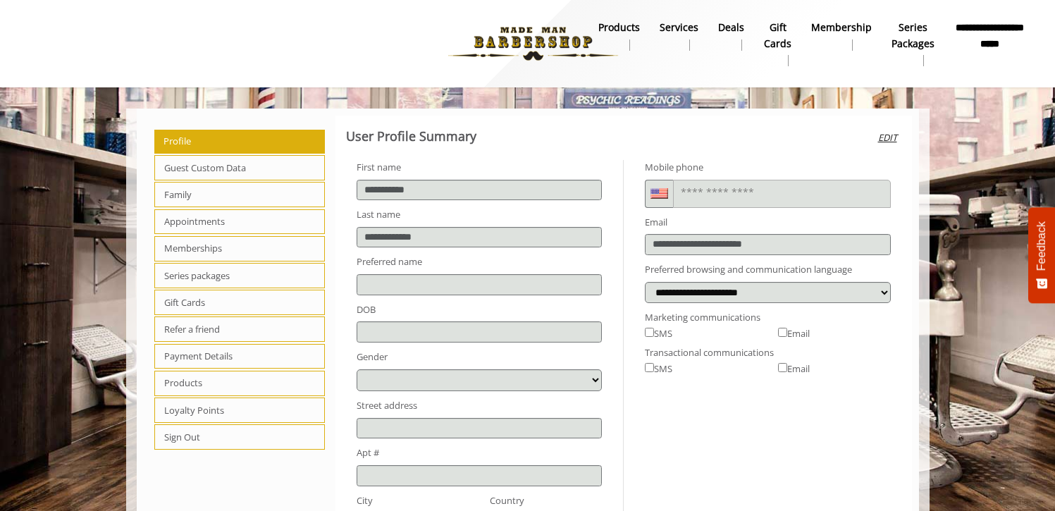
click at [208, 225] on span "Appointments" at bounding box center [239, 221] width 171 height 25
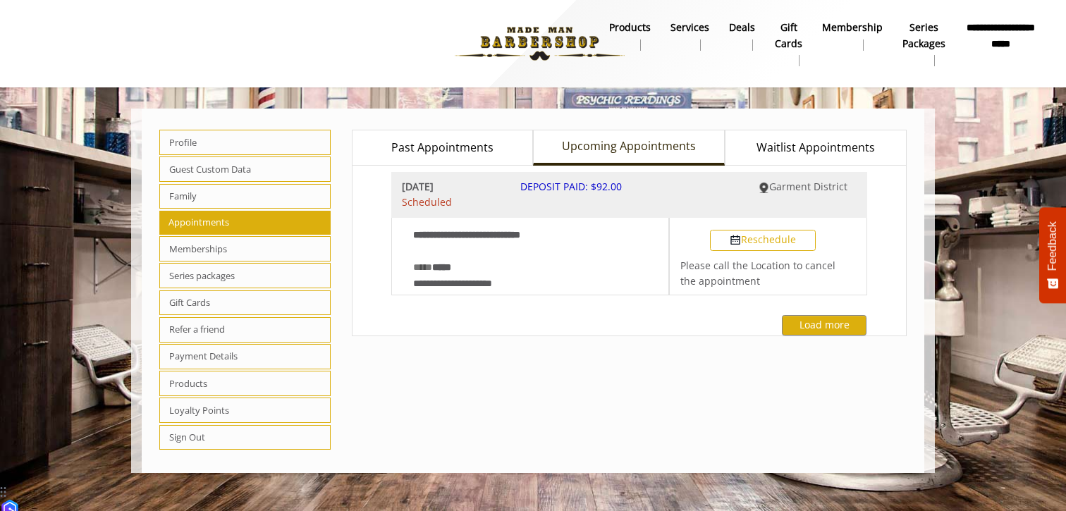
click at [474, 145] on span "Past Appointments" at bounding box center [442, 148] width 102 height 18
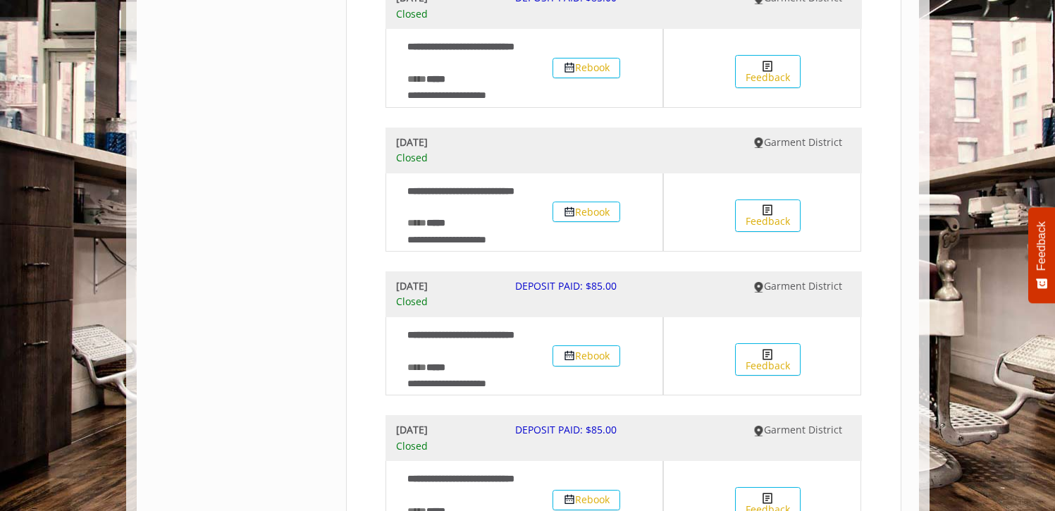
scroll to position [1158, 0]
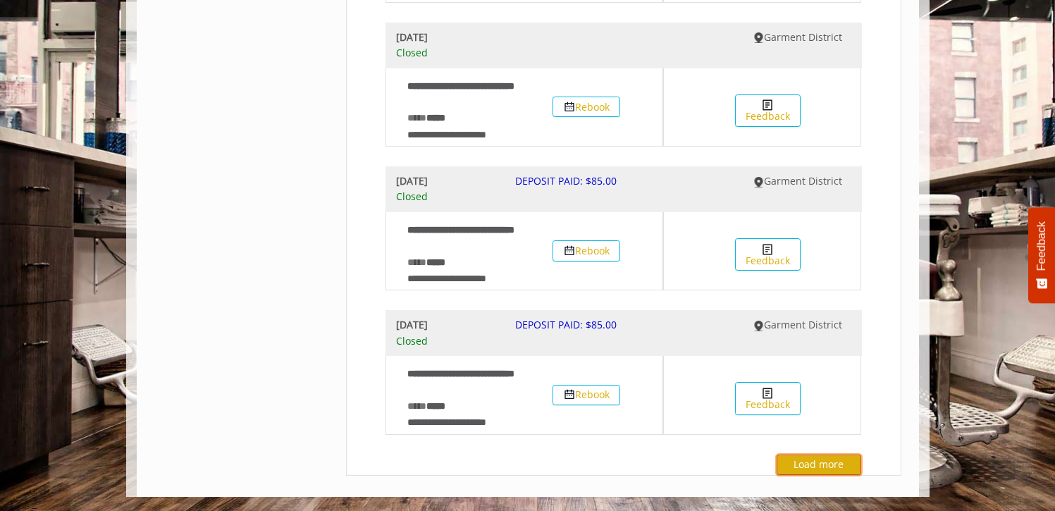
click at [802, 465] on button "Load more" at bounding box center [819, 465] width 85 height 20
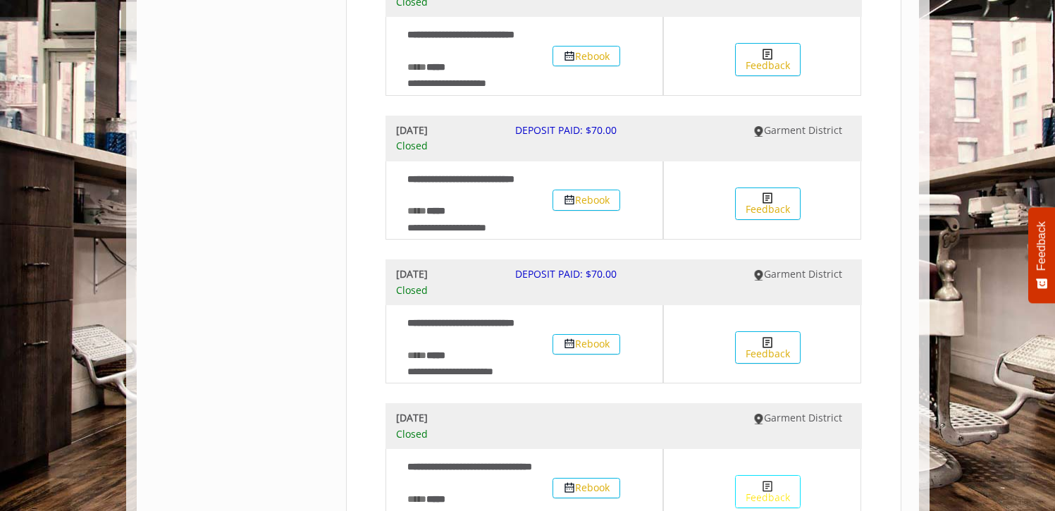
scroll to position [2598, 0]
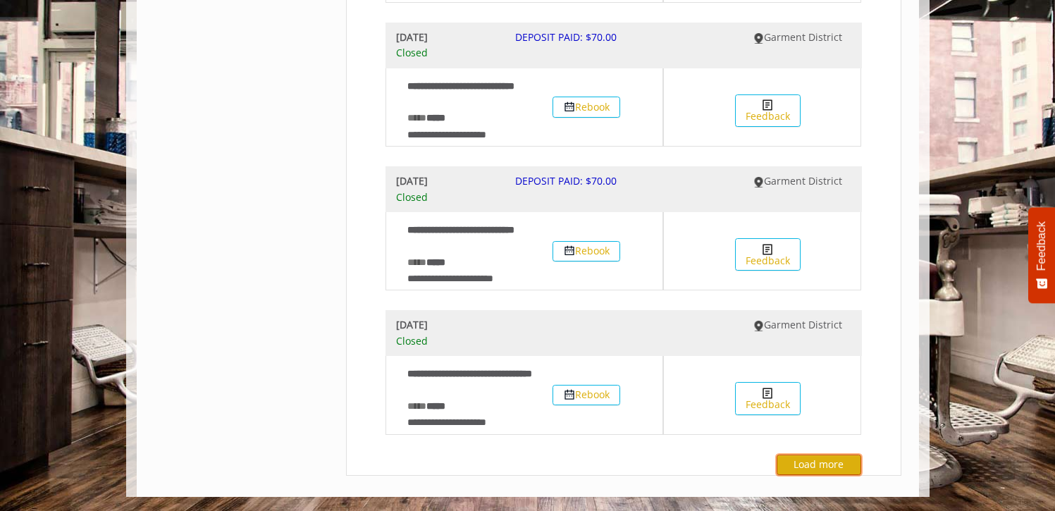
click at [836, 474] on button "Load more" at bounding box center [819, 465] width 85 height 20
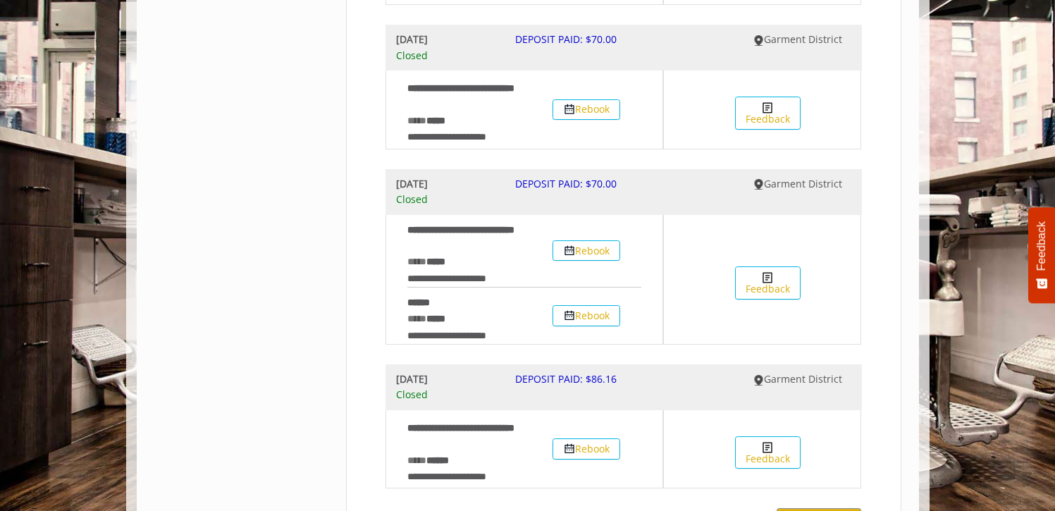
scroll to position [3367, 0]
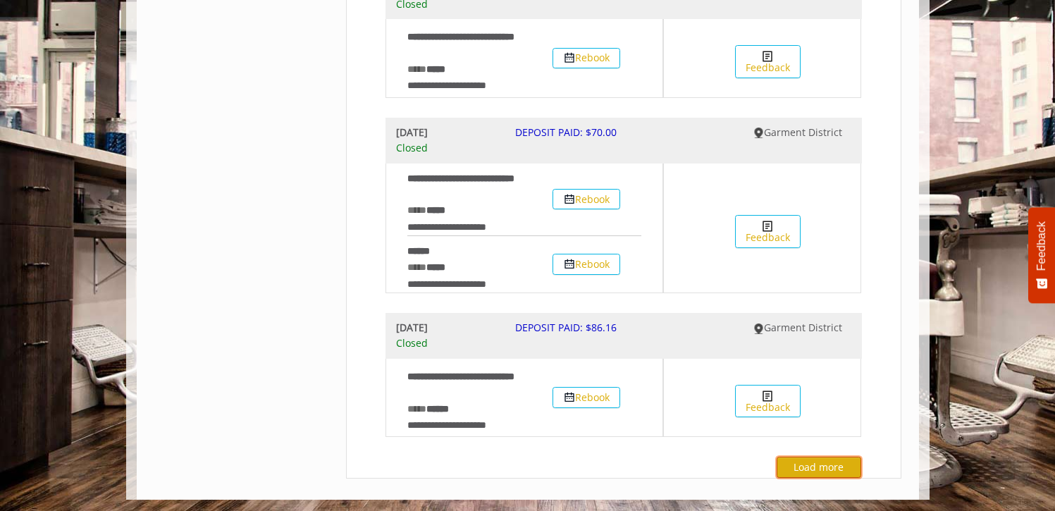
click at [833, 457] on button "Load more" at bounding box center [819, 467] width 85 height 20
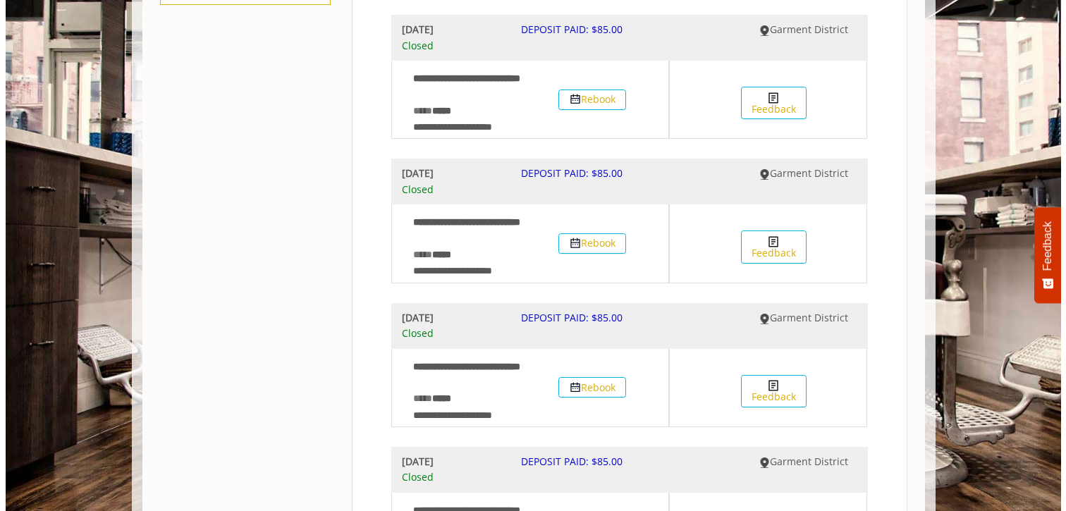
scroll to position [0, 0]
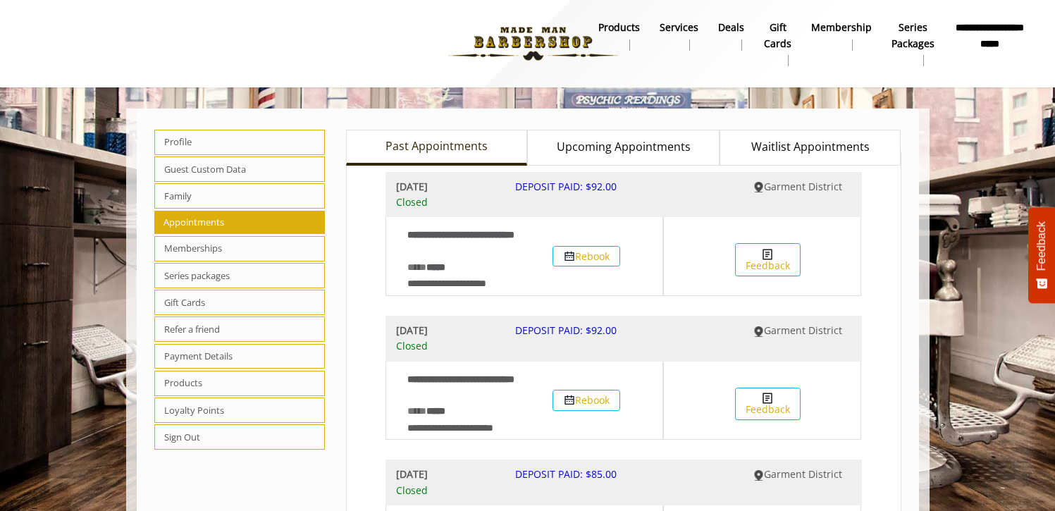
click at [585, 162] on link "Upcoming Appointments" at bounding box center [623, 148] width 192 height 36
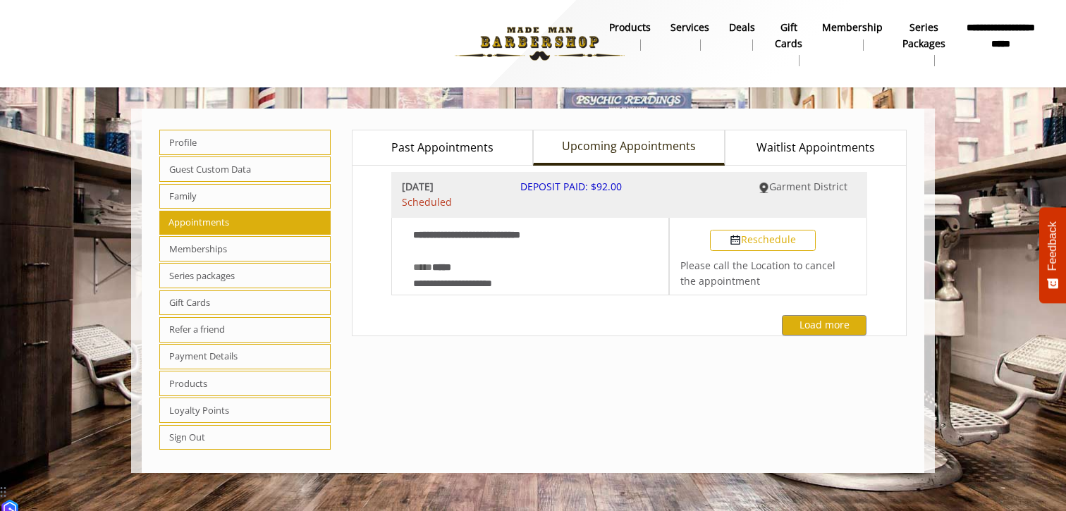
click at [780, 155] on span "Waitlist Appointments" at bounding box center [815, 148] width 118 height 18
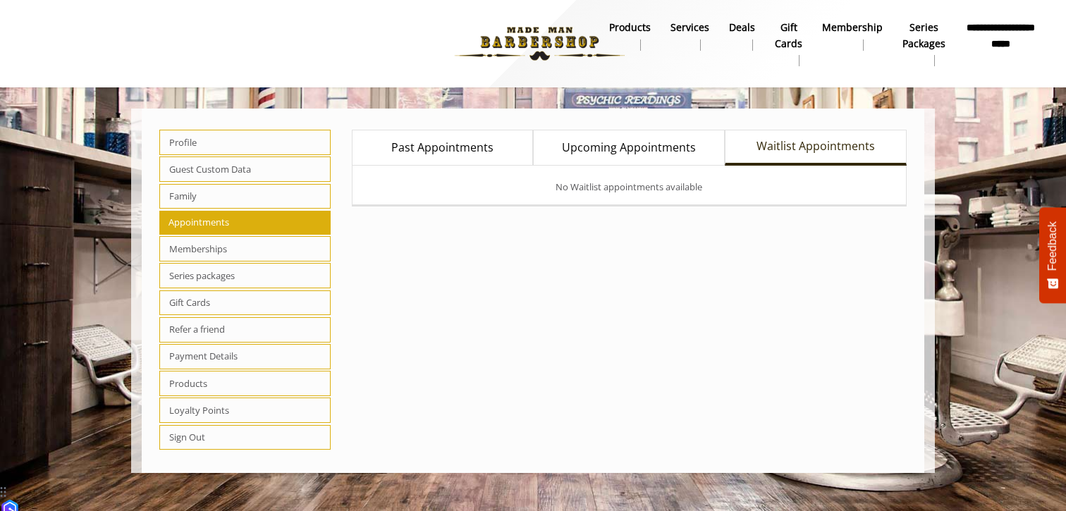
click at [680, 147] on span "Upcoming Appointments" at bounding box center [629, 148] width 134 height 18
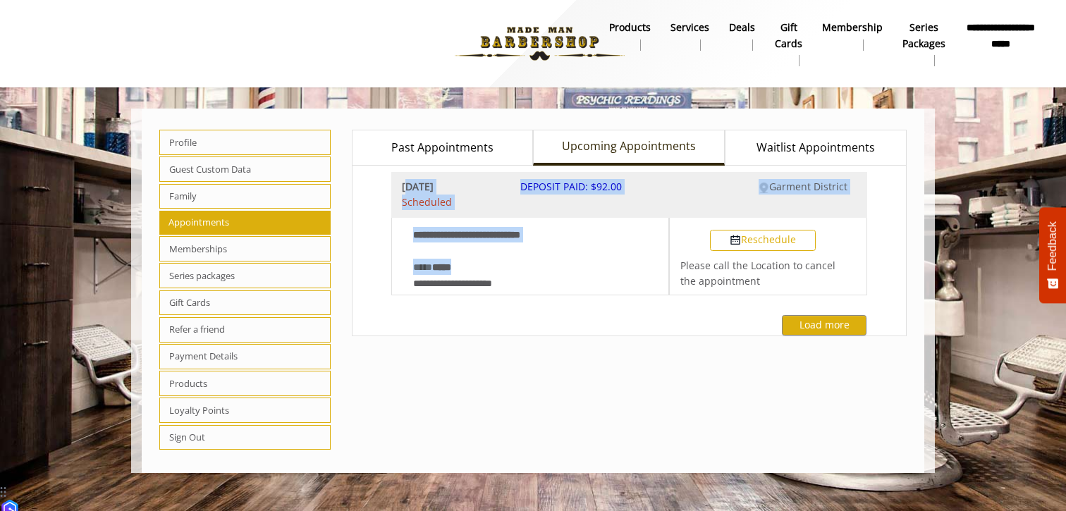
drag, startPoint x: 516, startPoint y: 266, endPoint x: 391, endPoint y: 180, distance: 151.5
click at [402, 180] on div "**********" at bounding box center [629, 233] width 455 height 123
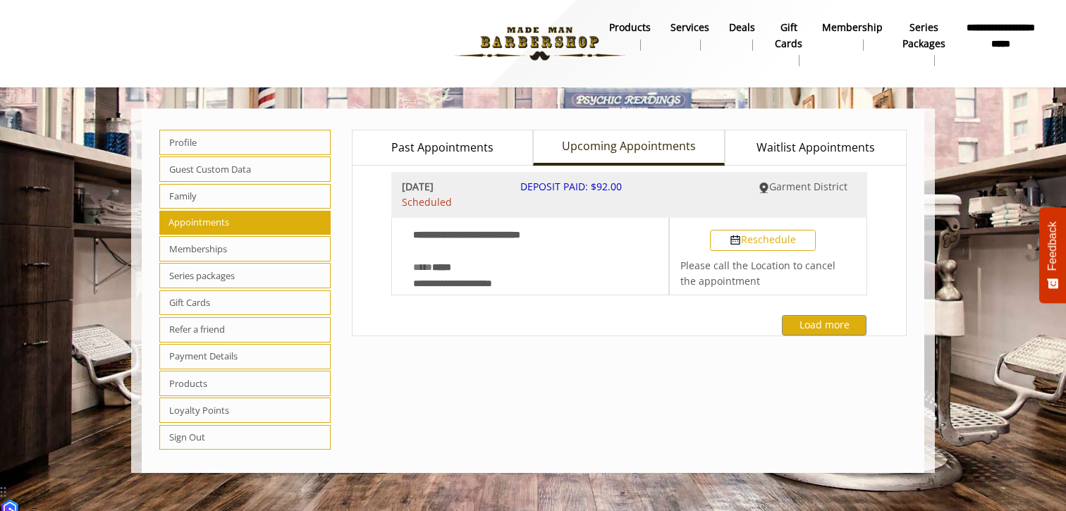
drag, startPoint x: 422, startPoint y: 348, endPoint x: 420, endPoint y: 327, distance: 21.2
click at [422, 350] on div "**********" at bounding box center [629, 291] width 577 height 350
click at [971, 47] on b "**********" at bounding box center [1000, 36] width 70 height 32
click at [209, 436] on span "Sign Out" at bounding box center [244, 437] width 171 height 25
